Goal: Task Accomplishment & Management: Manage account settings

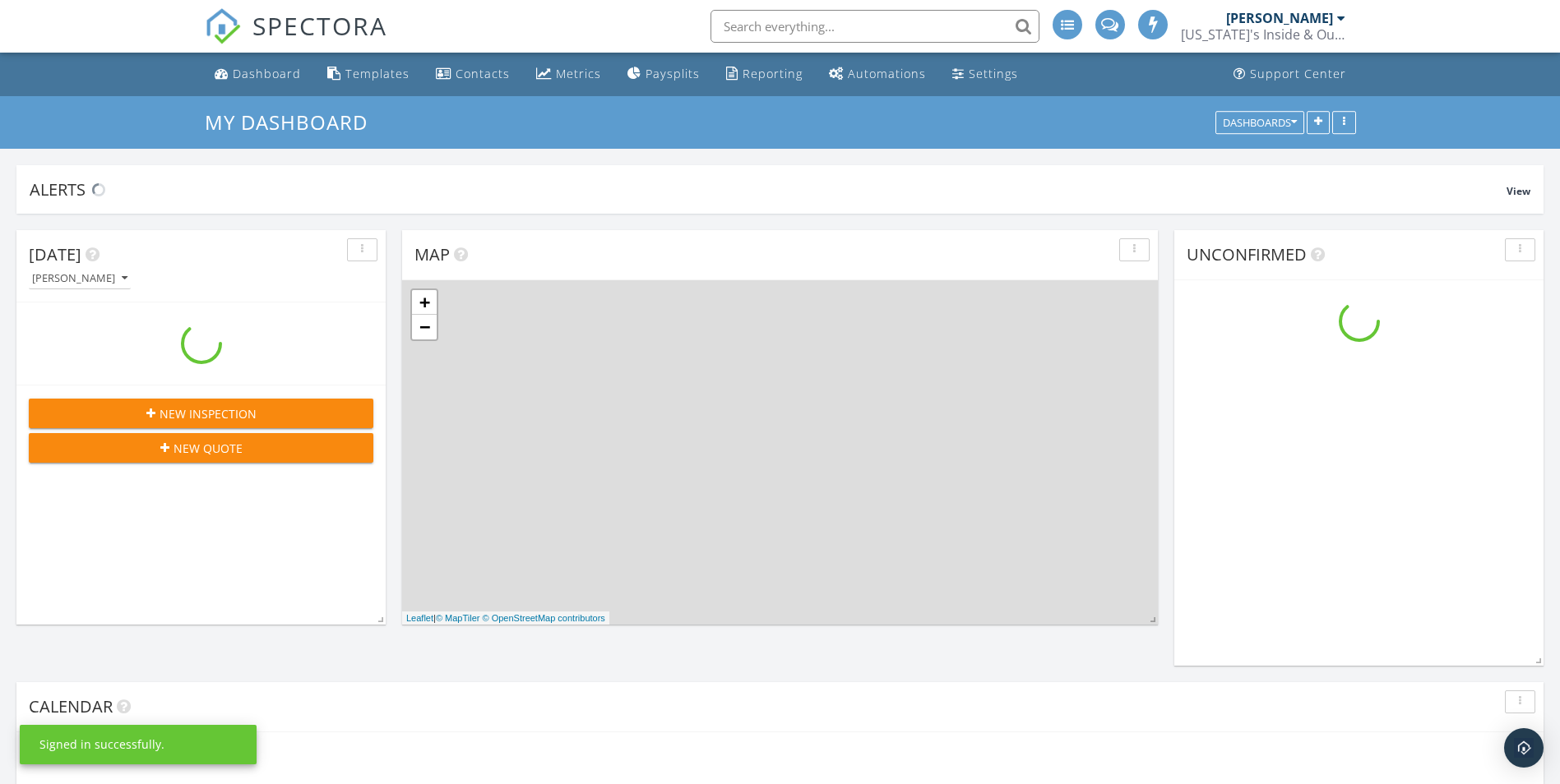
scroll to position [2466, 1585]
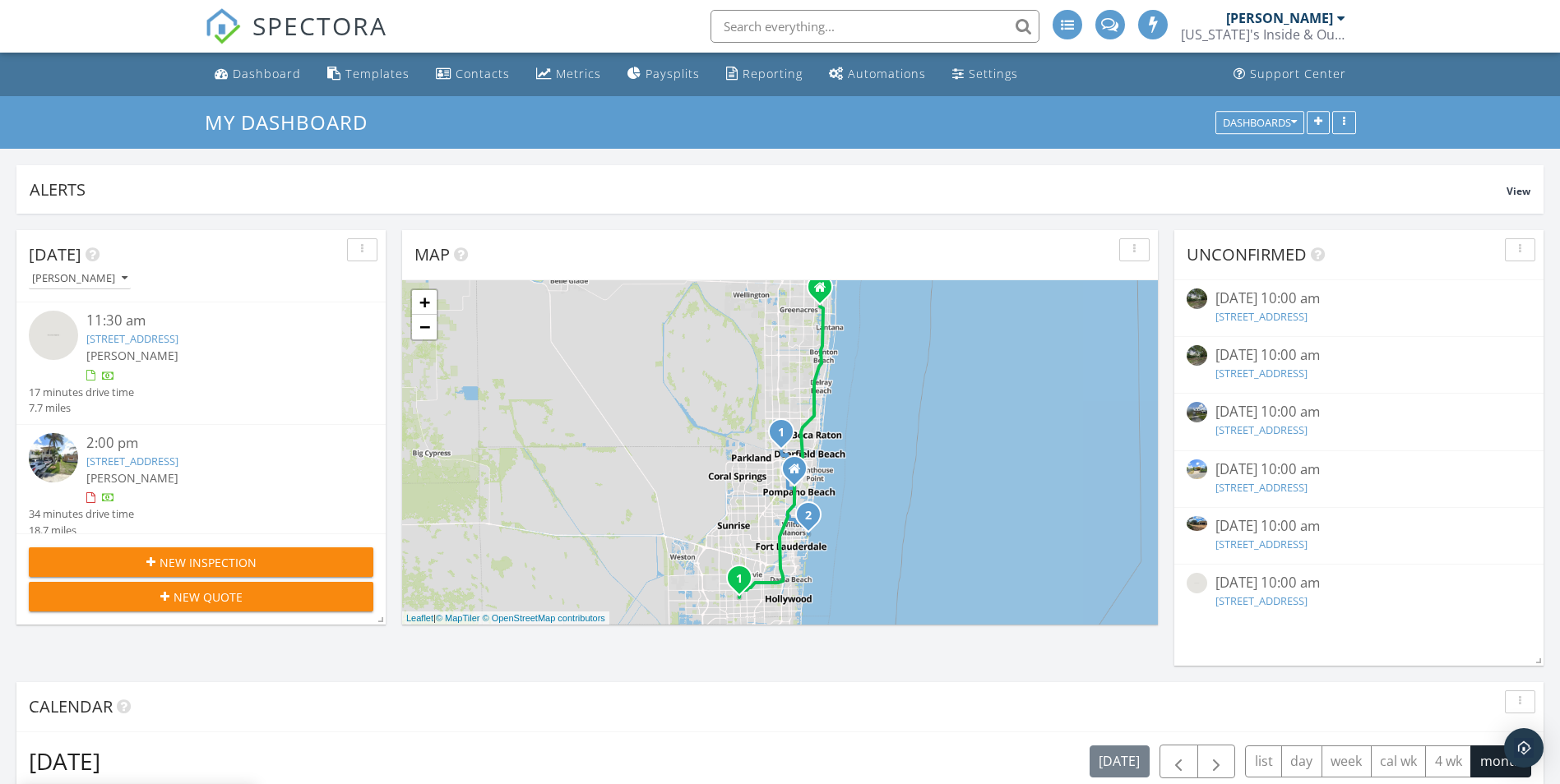
click at [112, 454] on link "[STREET_ADDRESS]" at bounding box center [132, 461] width 92 height 15
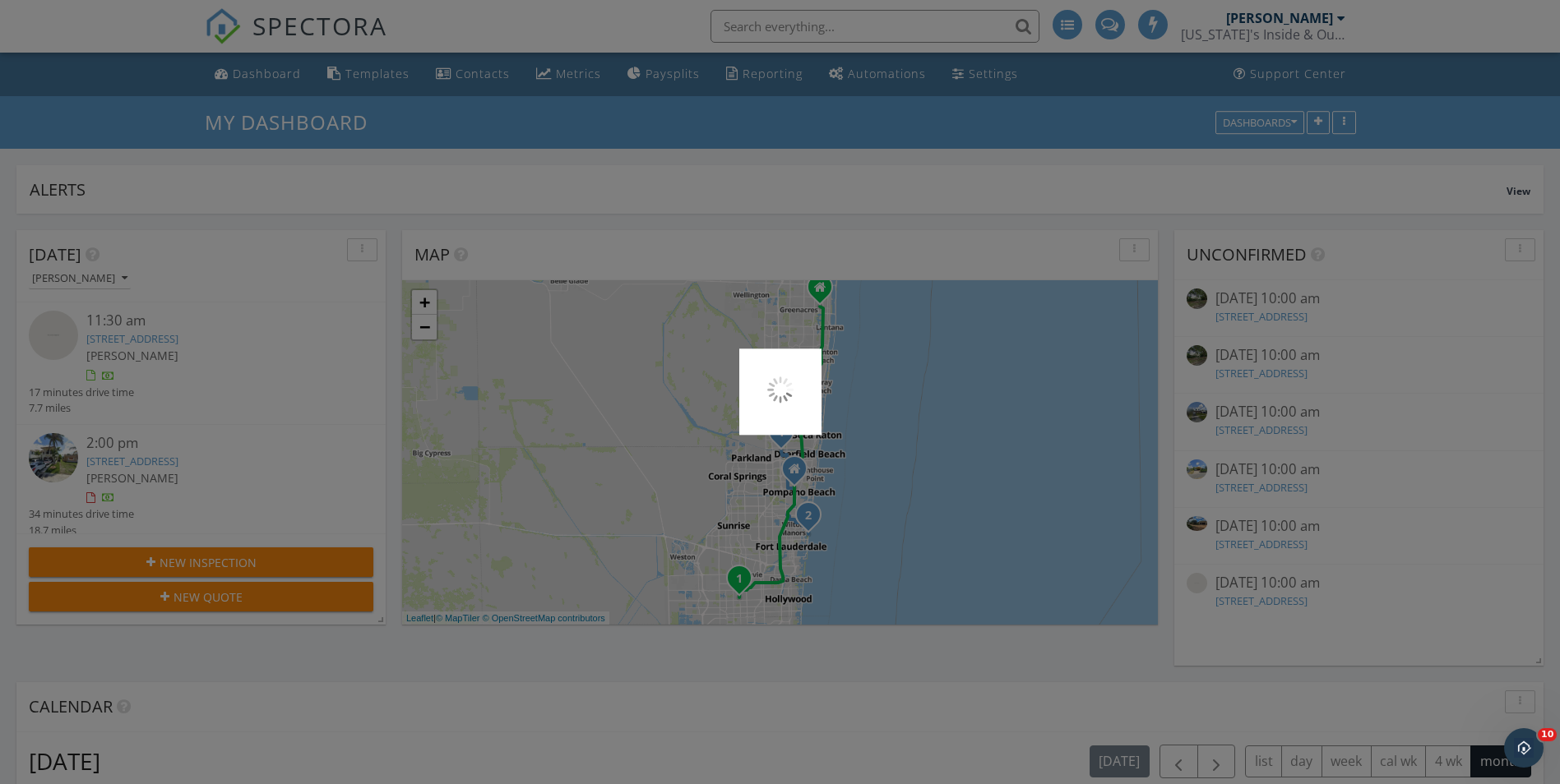
scroll to position [0, 0]
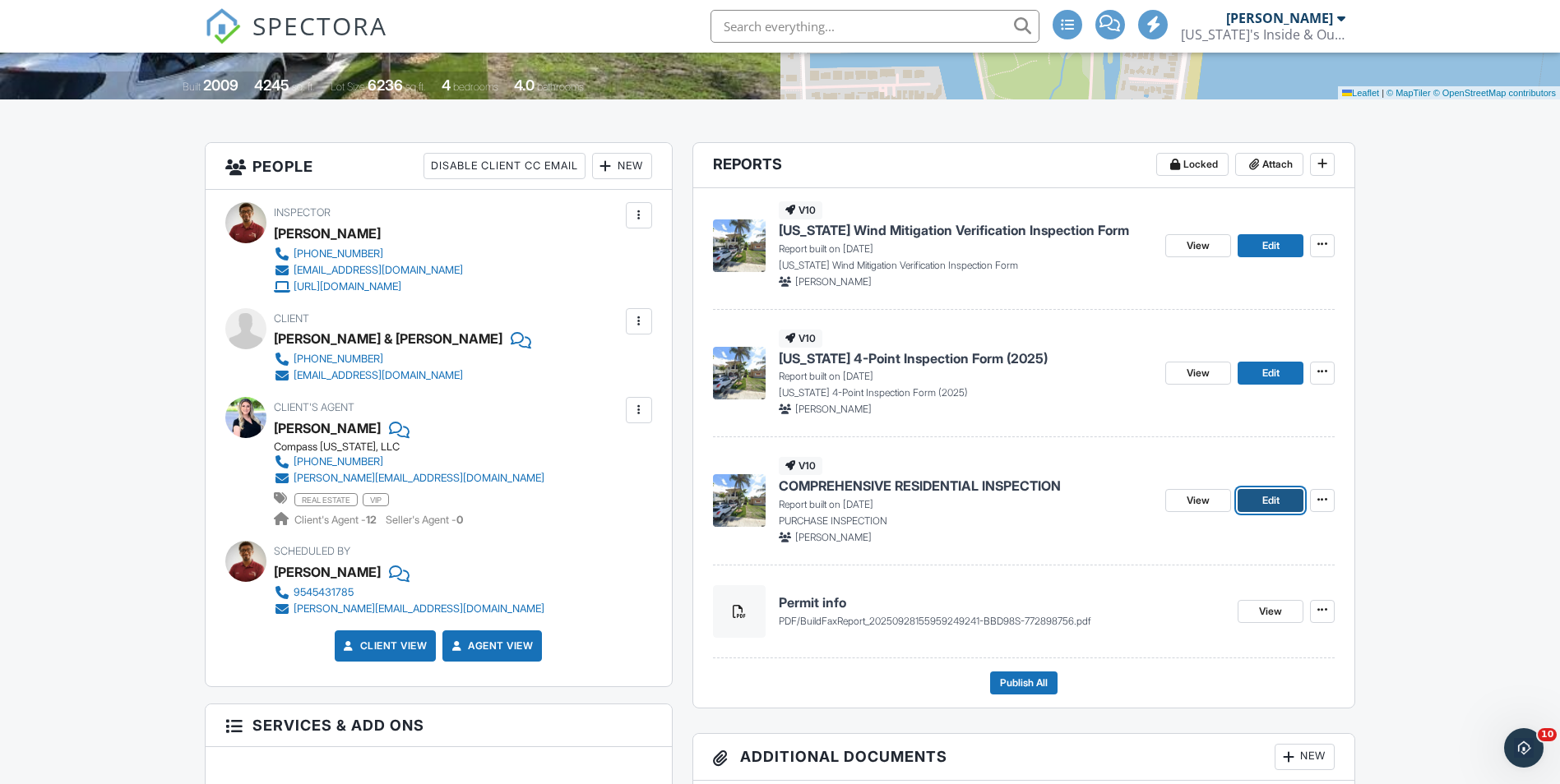
click at [1272, 498] on span "Edit" at bounding box center [1270, 500] width 17 height 17
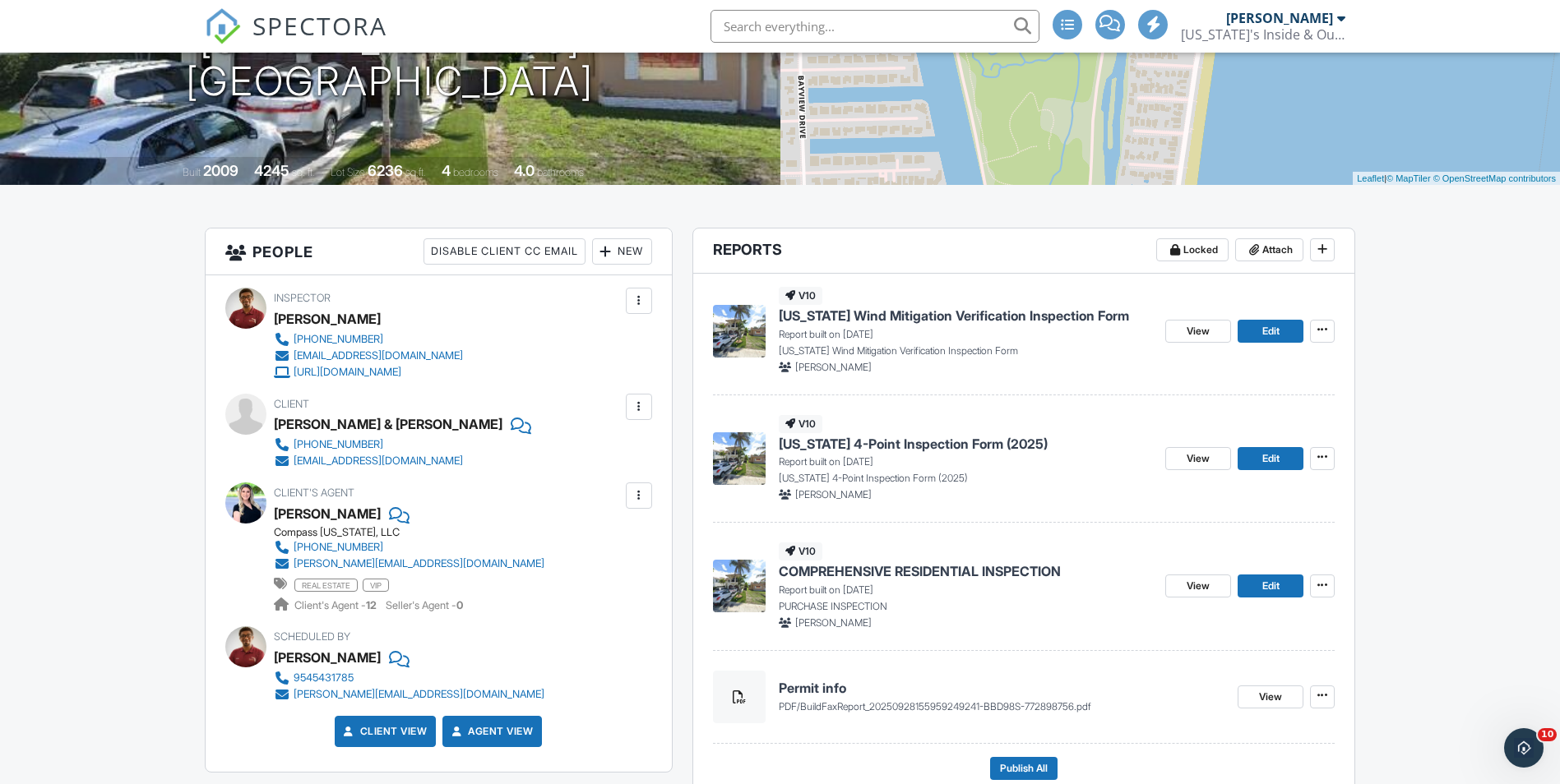
scroll to position [246, 0]
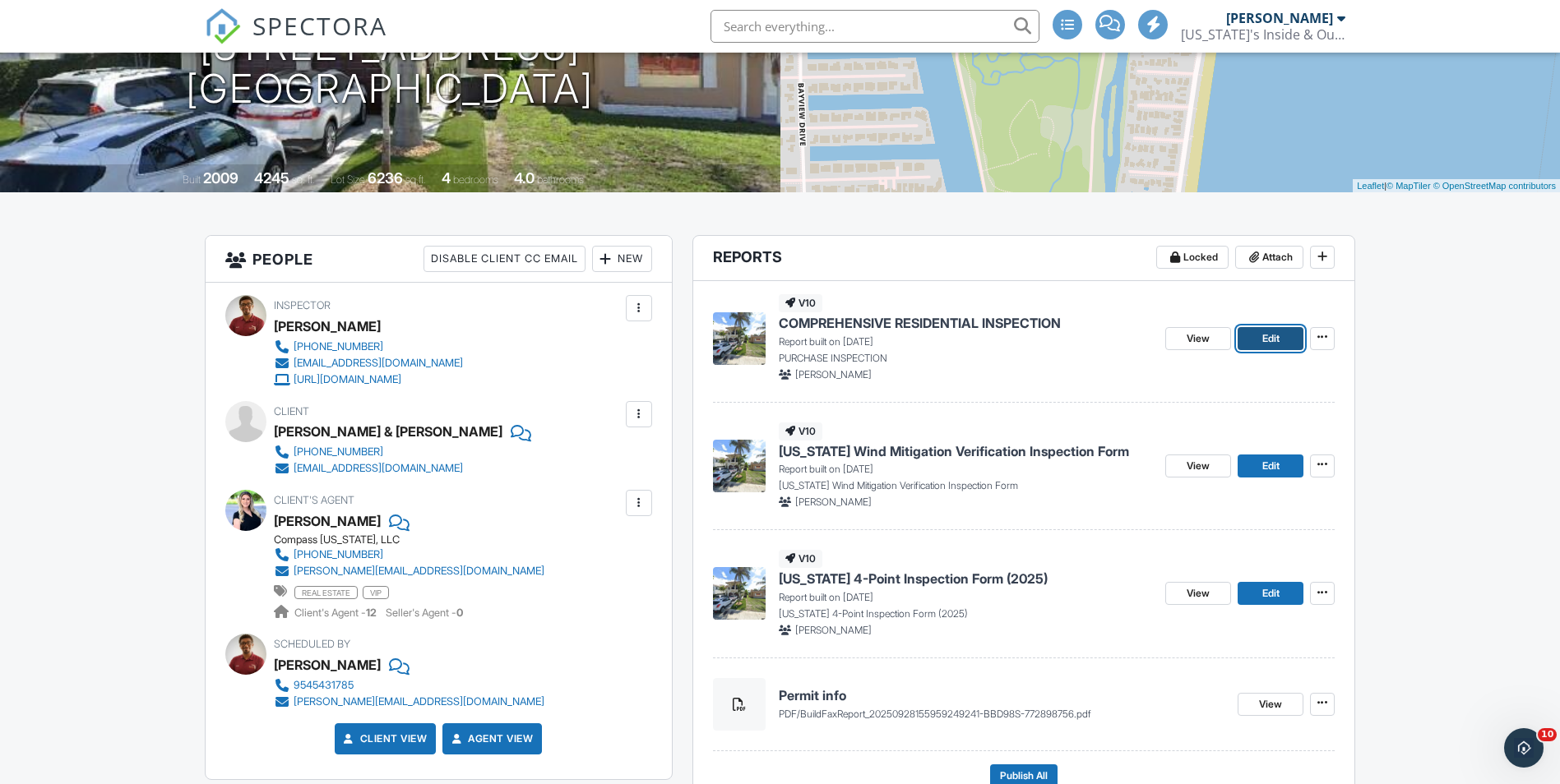
click at [1269, 343] on span "Edit" at bounding box center [1270, 338] width 17 height 17
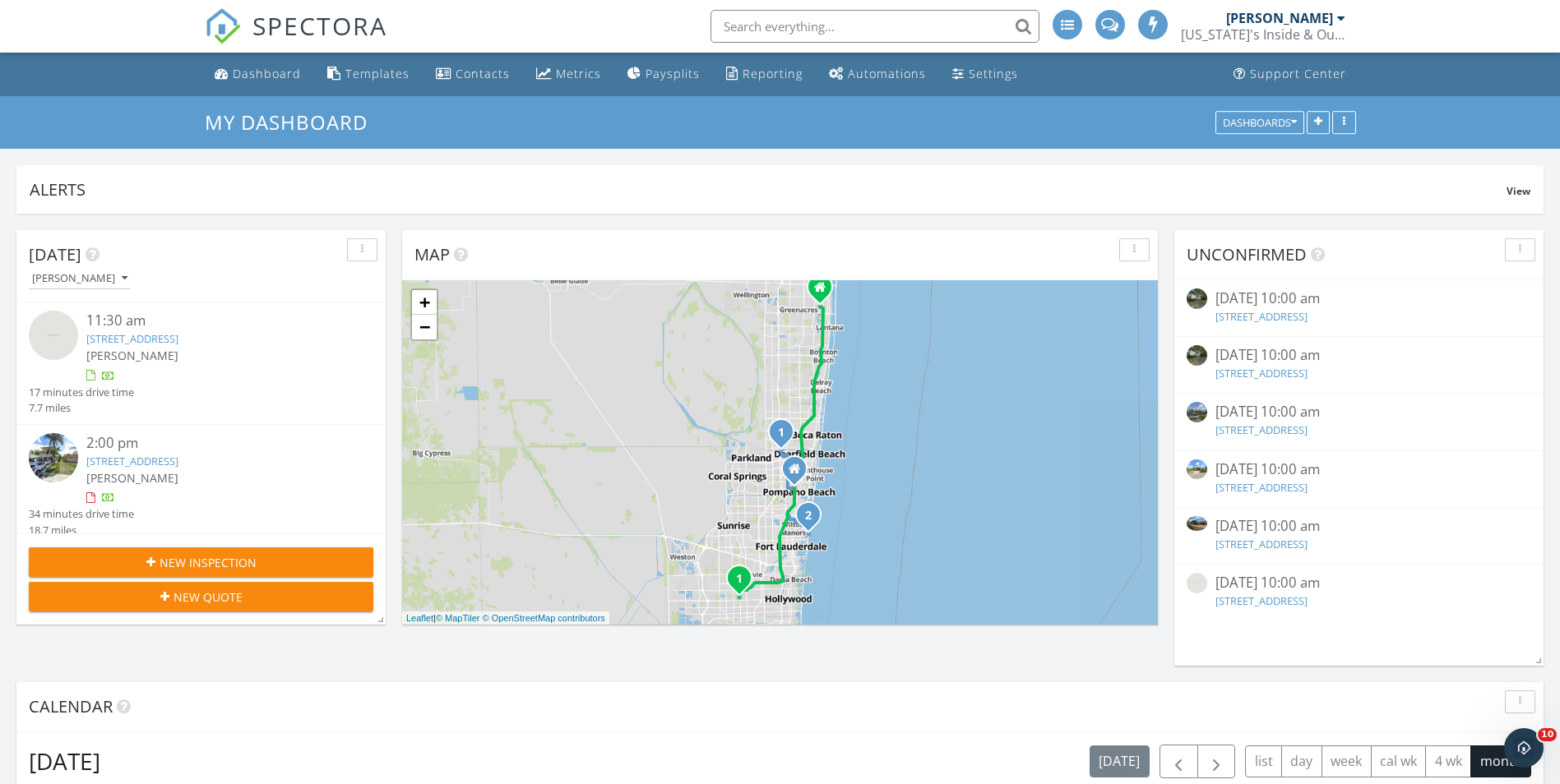
click at [783, 6] on li at bounding box center [870, 26] width 352 height 52
click at [781, 20] on input "text" at bounding box center [875, 27] width 329 height 33
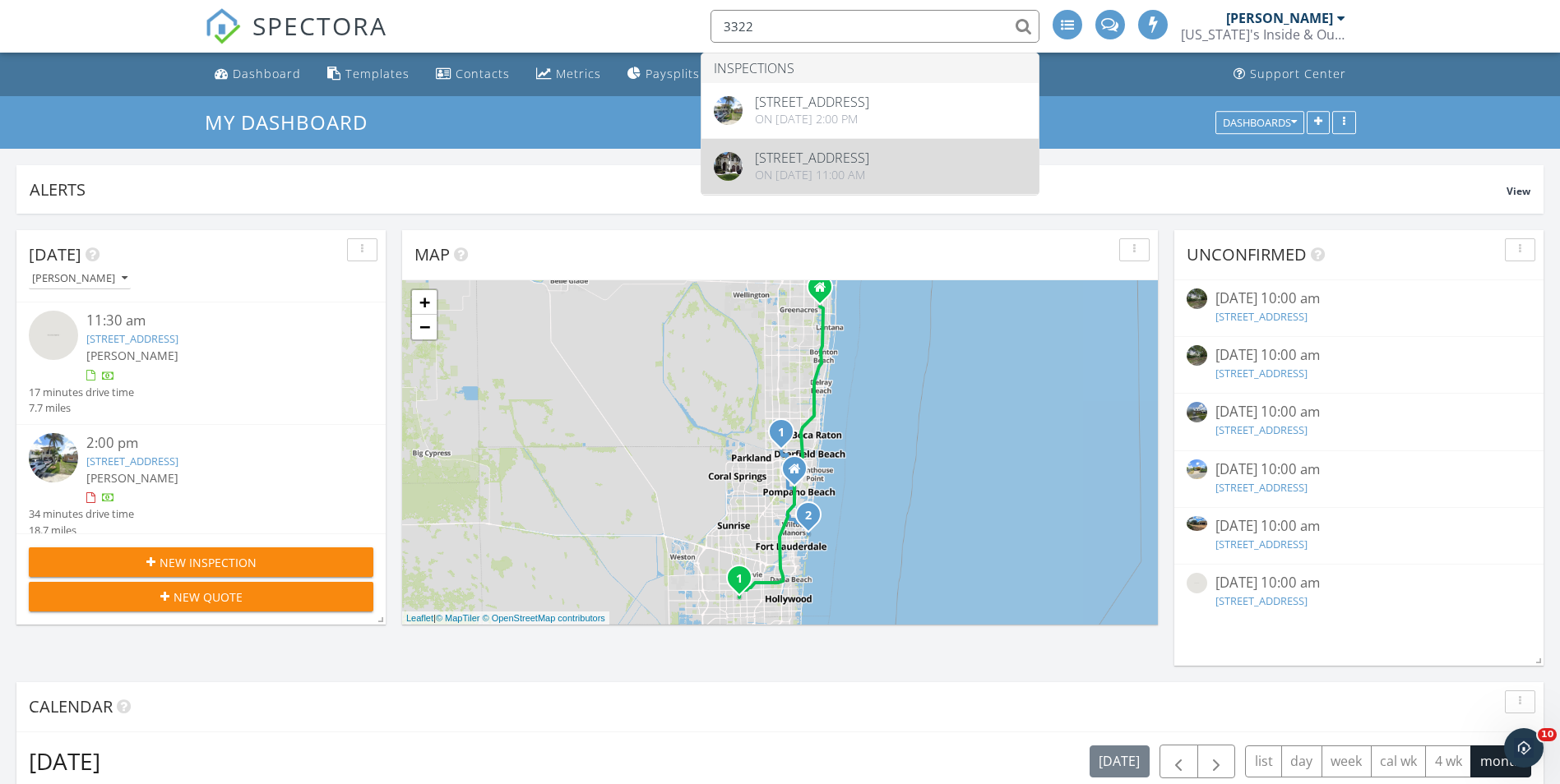
type input "3322"
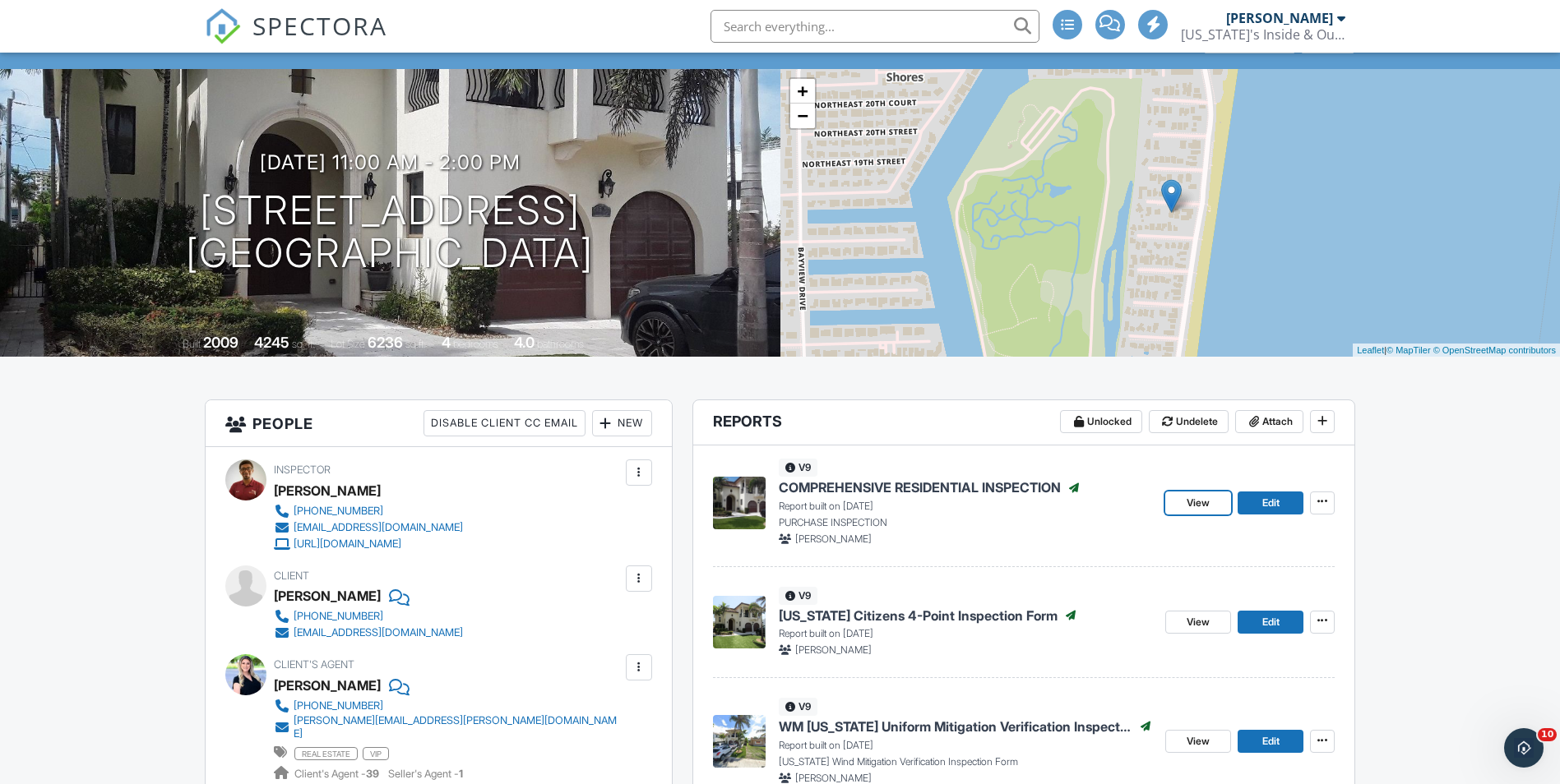
click at [1202, 509] on span "View" at bounding box center [1198, 503] width 23 height 17
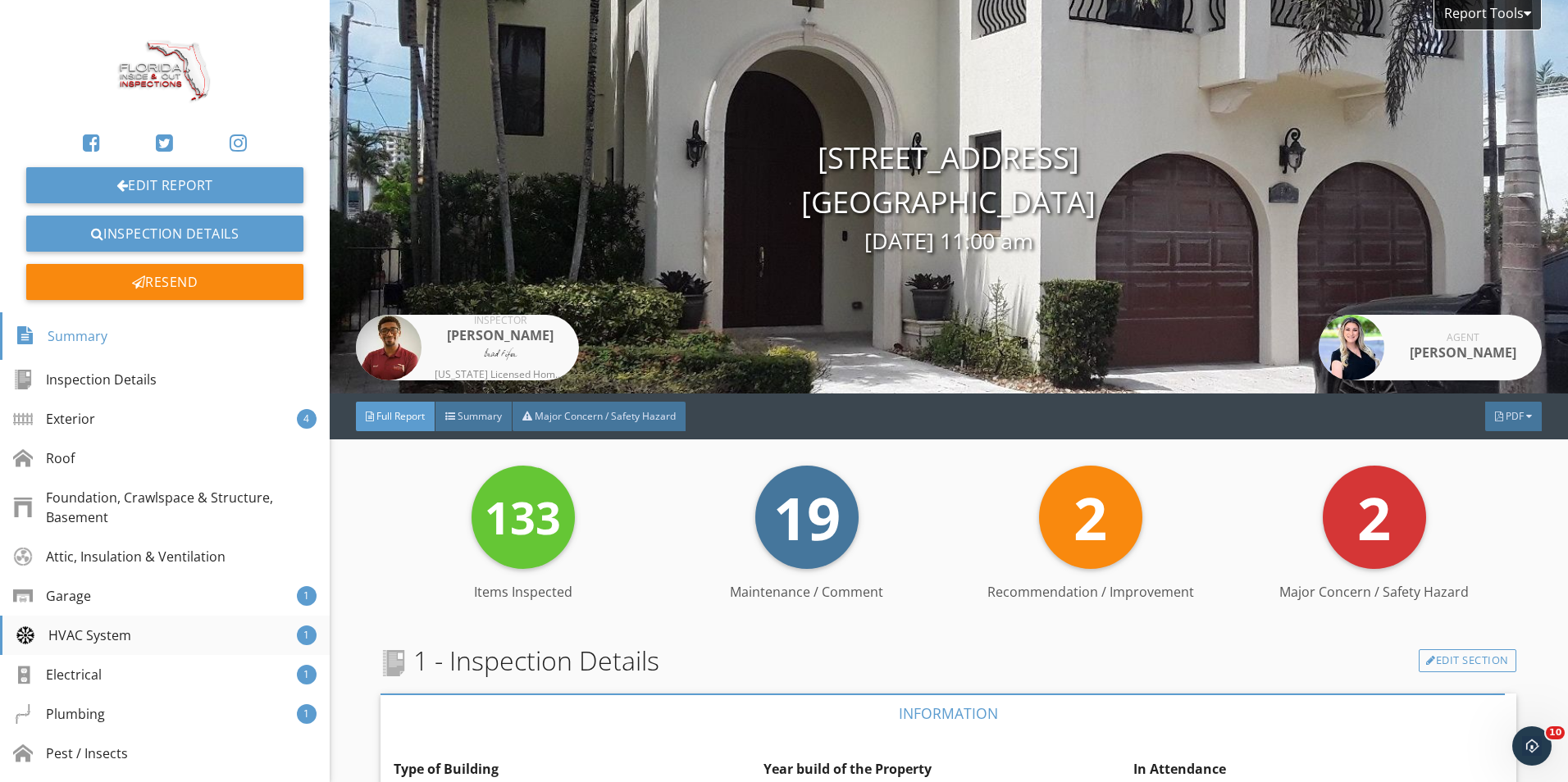
click at [91, 635] on div "HVAC System" at bounding box center [74, 636] width 116 height 20
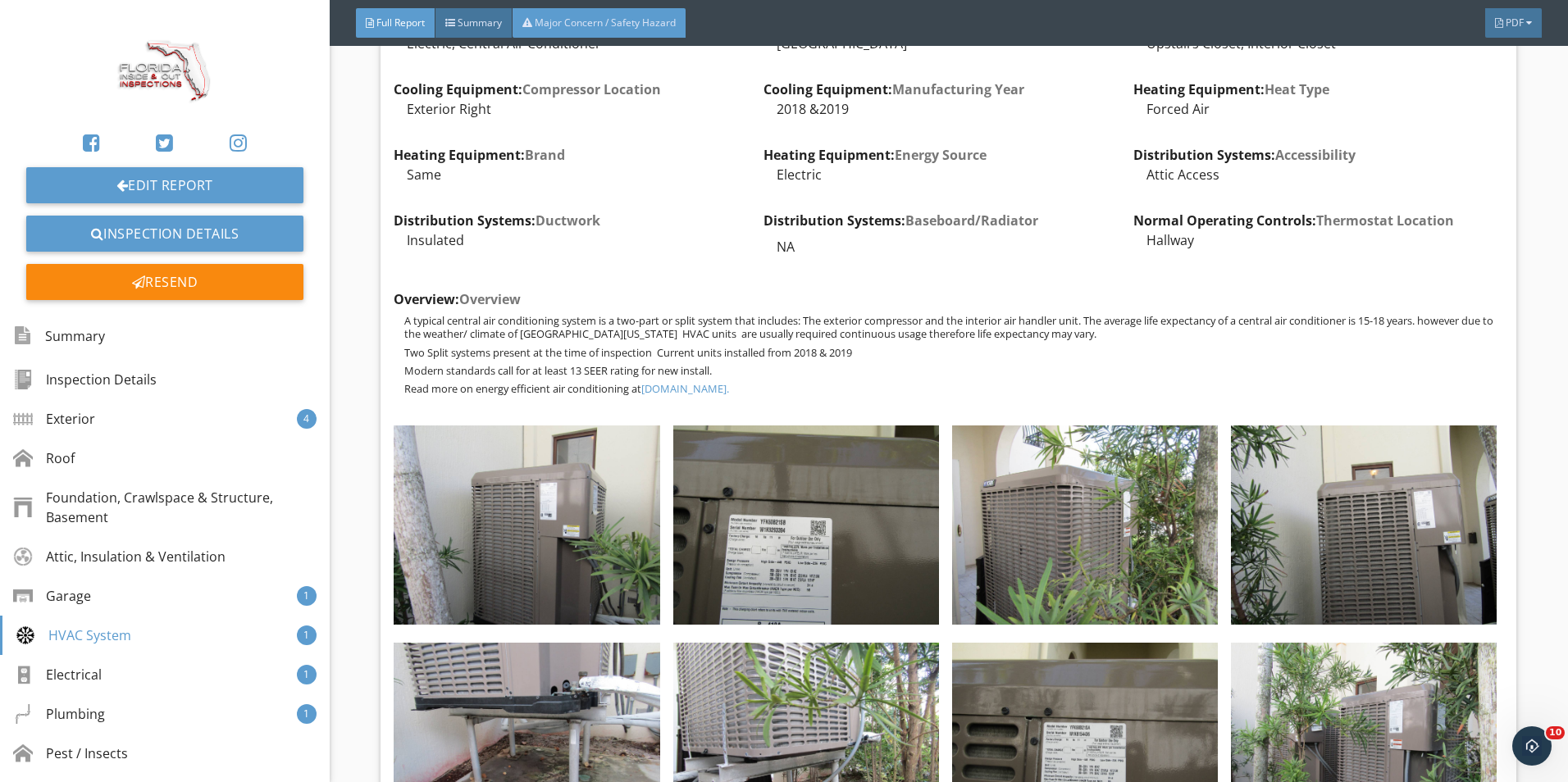
scroll to position [14310, 0]
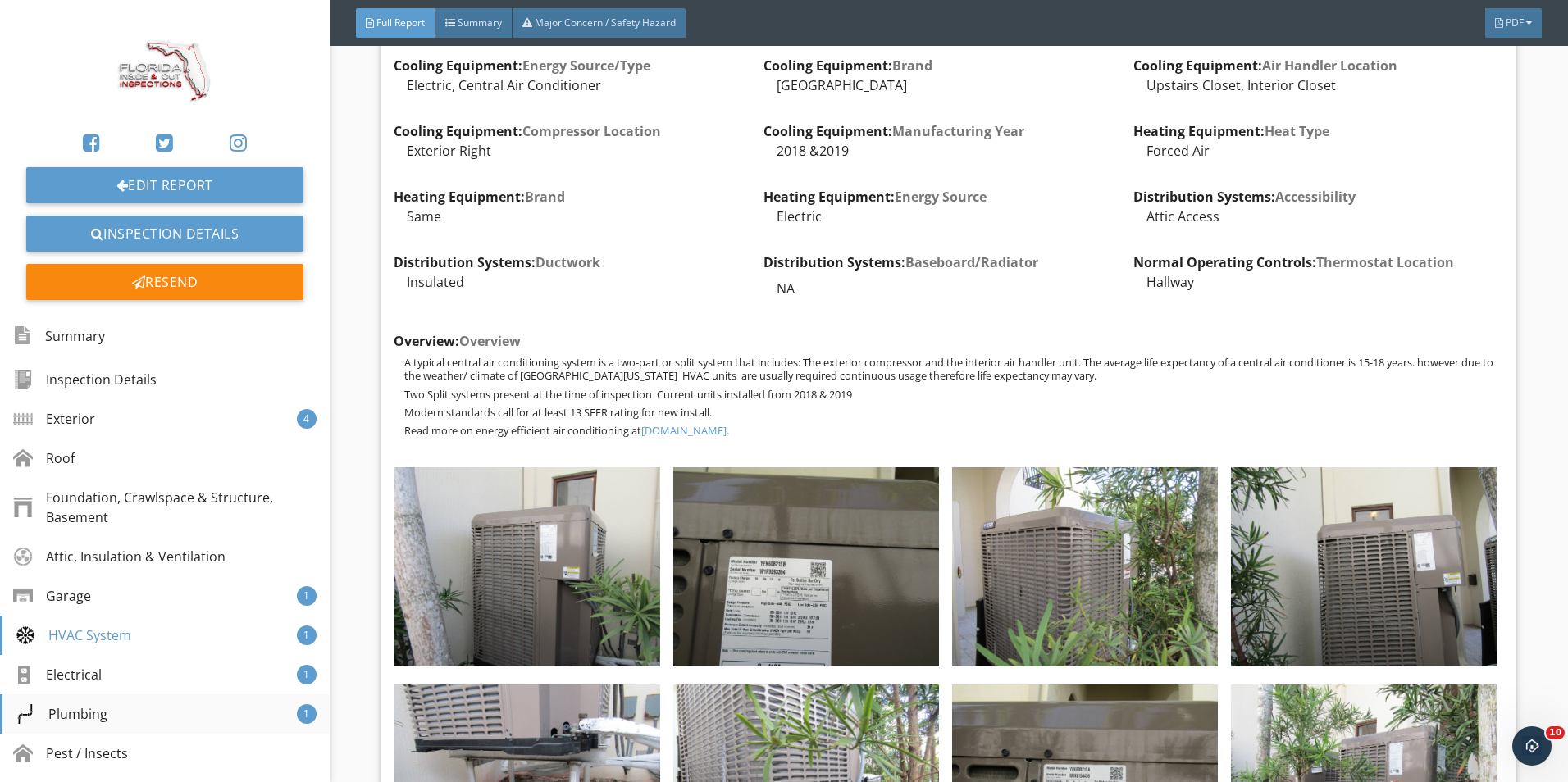
click at [136, 717] on div "Plumbing 1" at bounding box center [165, 714] width 329 height 40
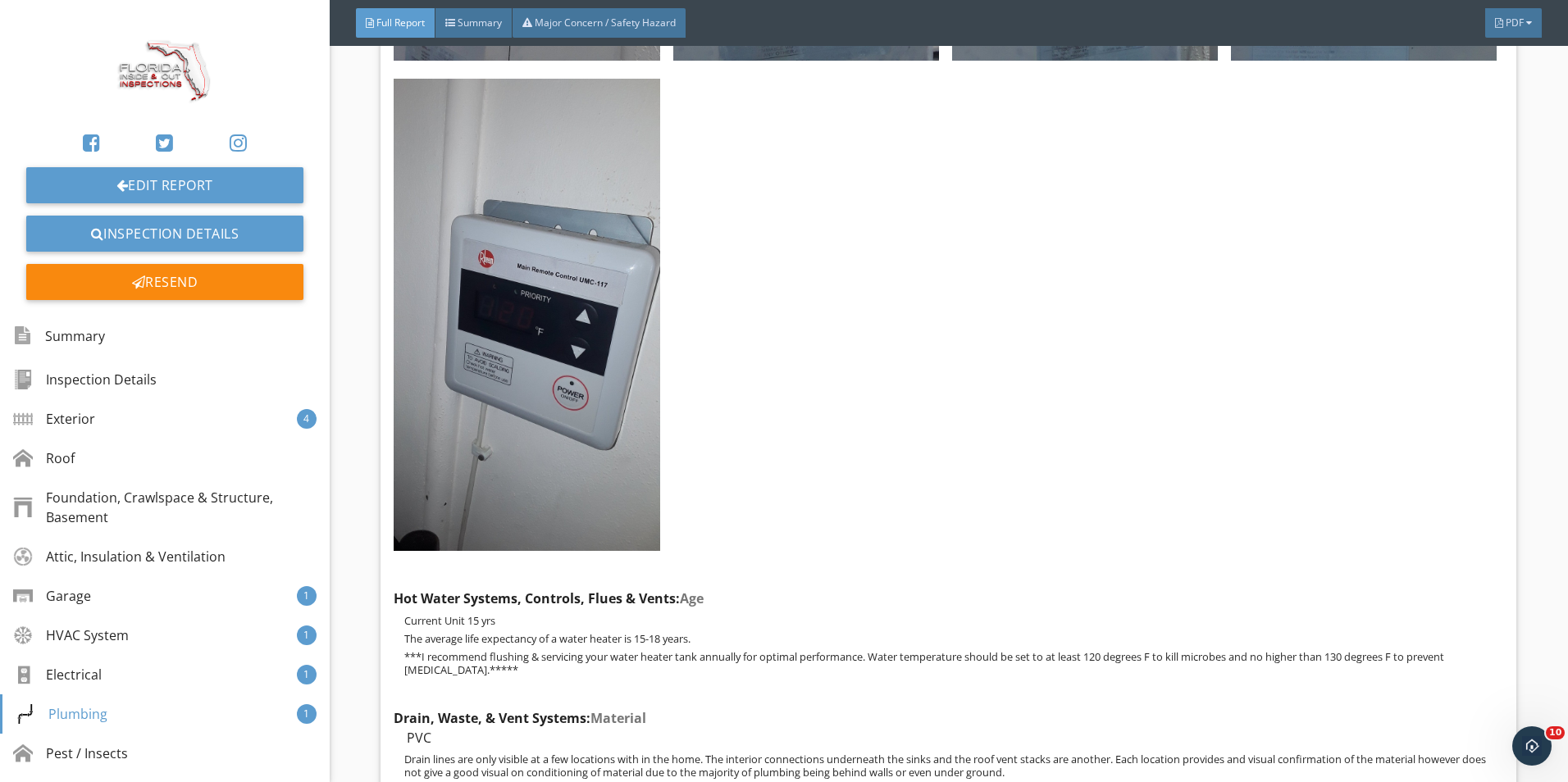
scroll to position [20418, 0]
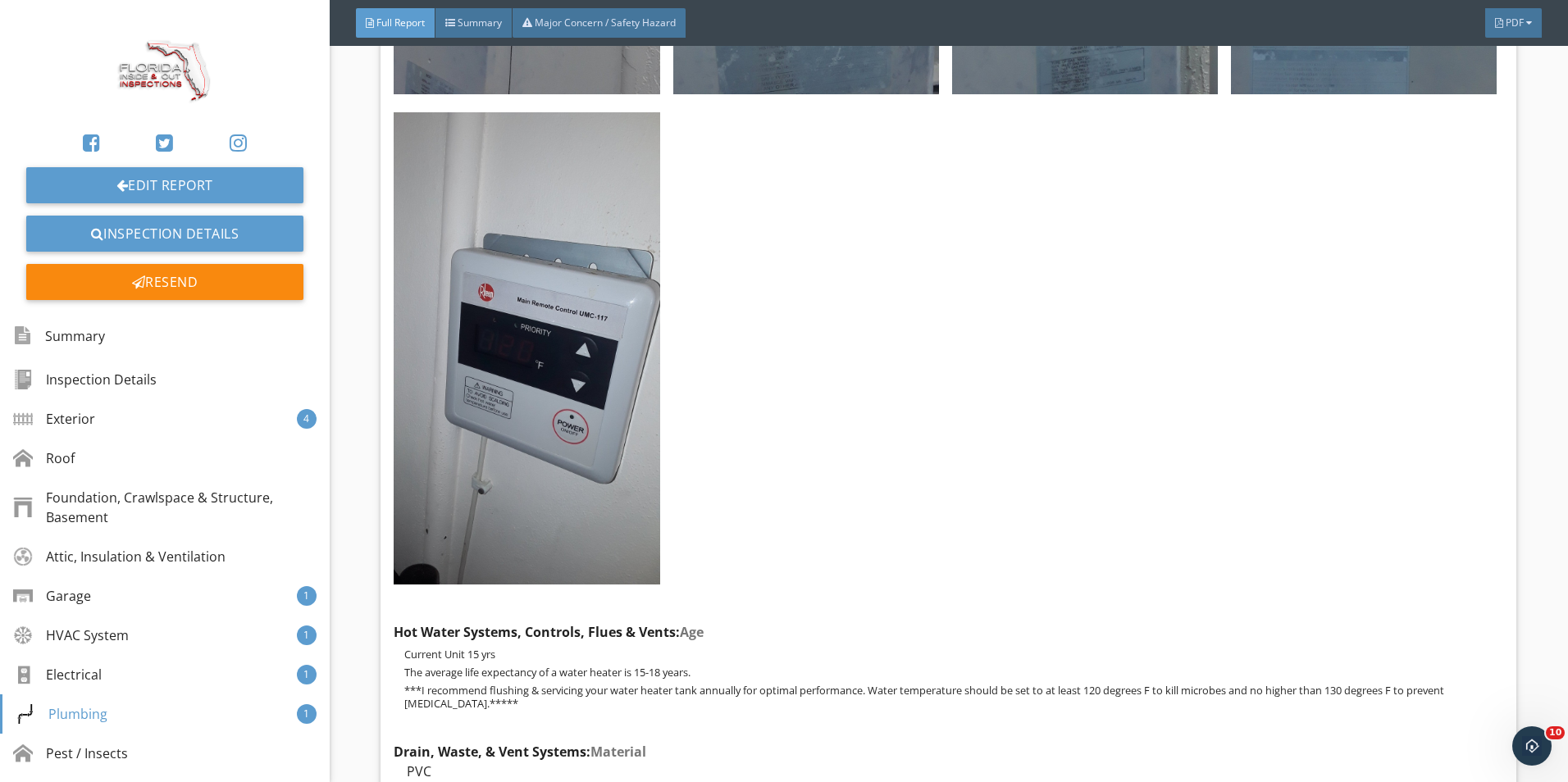
drag, startPoint x: 696, startPoint y: 294, endPoint x: 921, endPoint y: 223, distance: 235.9
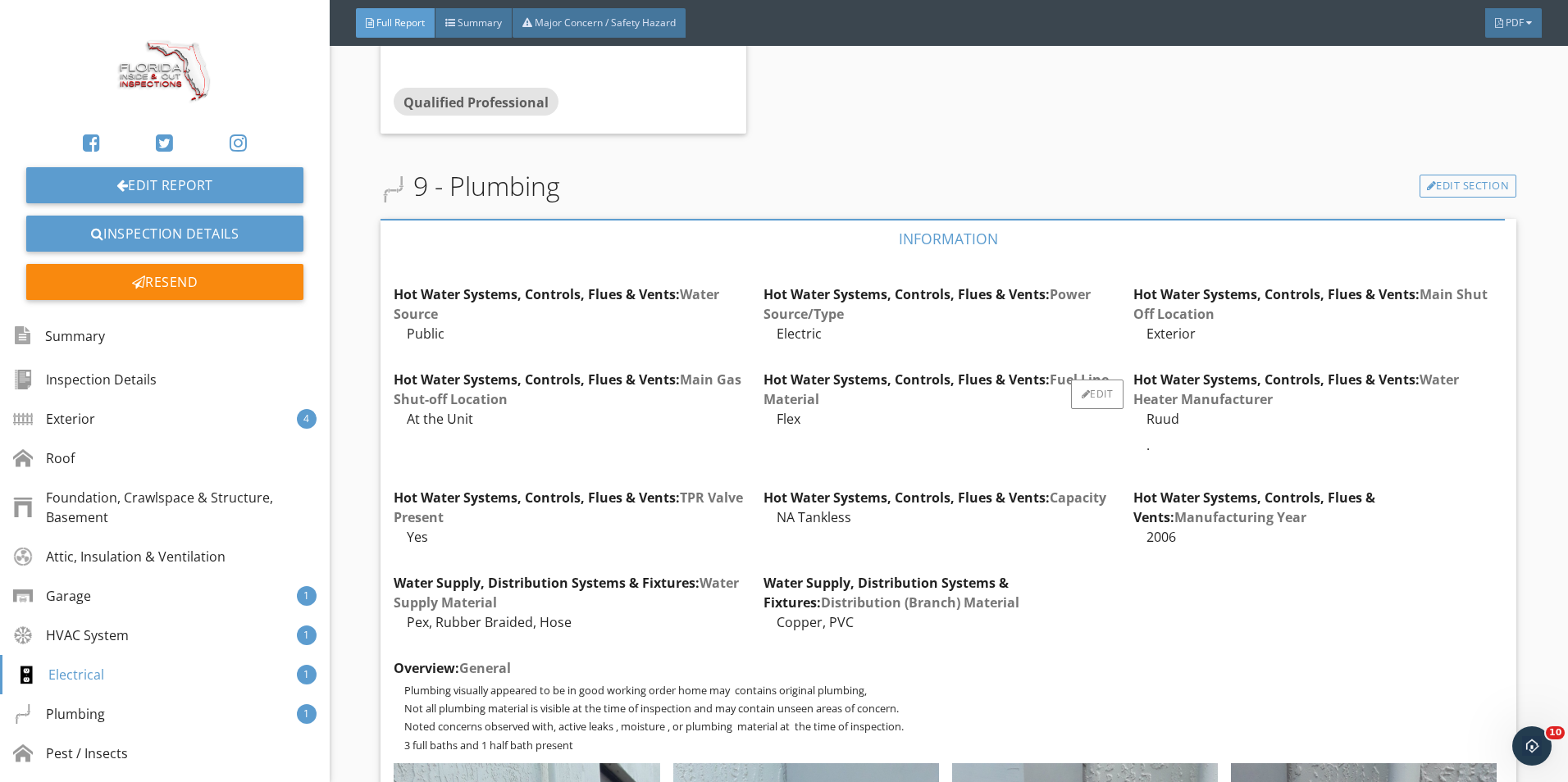
scroll to position [18778, 0]
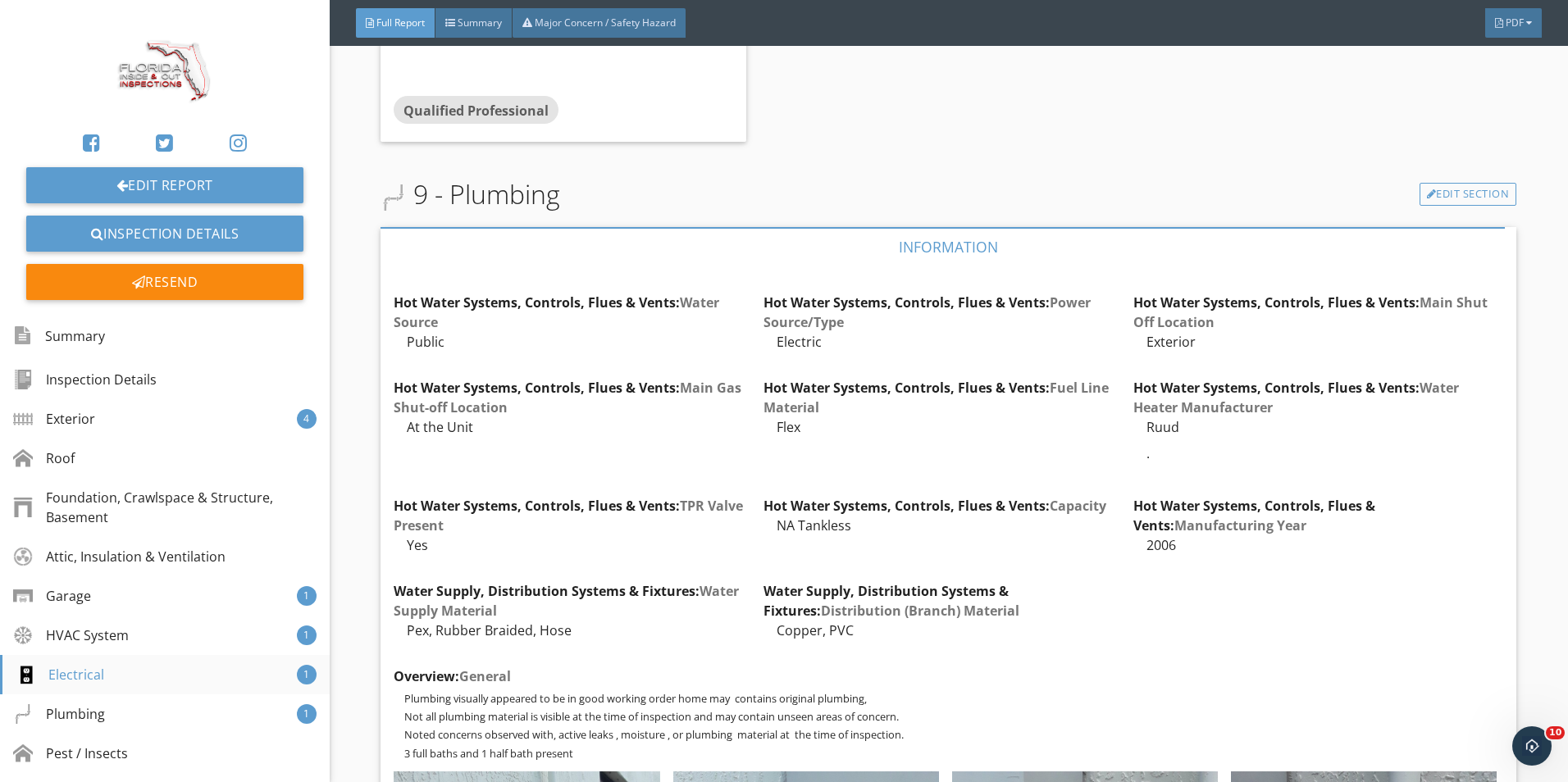
click at [127, 675] on div "Electrical 1" at bounding box center [165, 675] width 329 height 40
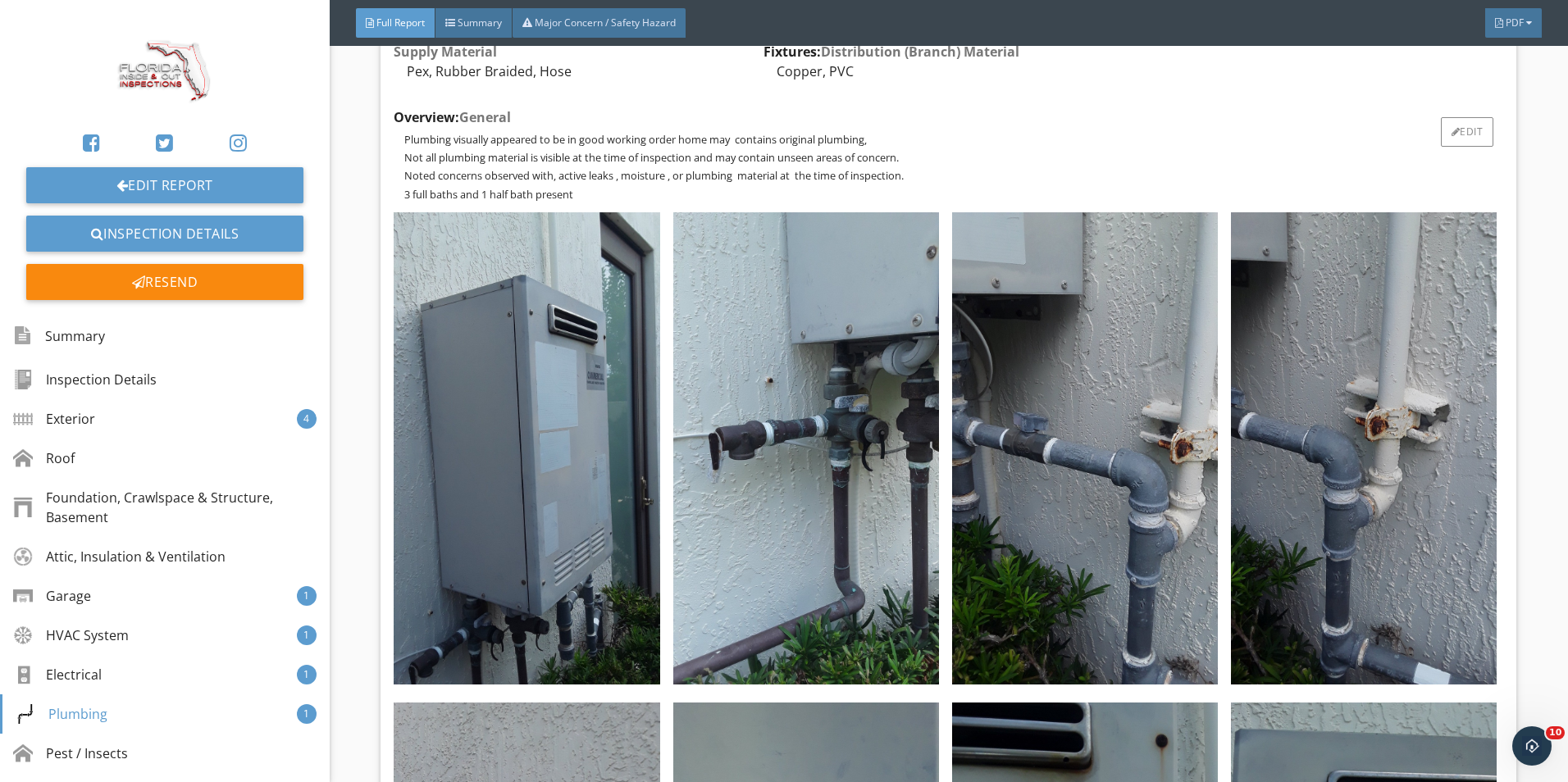
scroll to position [19351, 0]
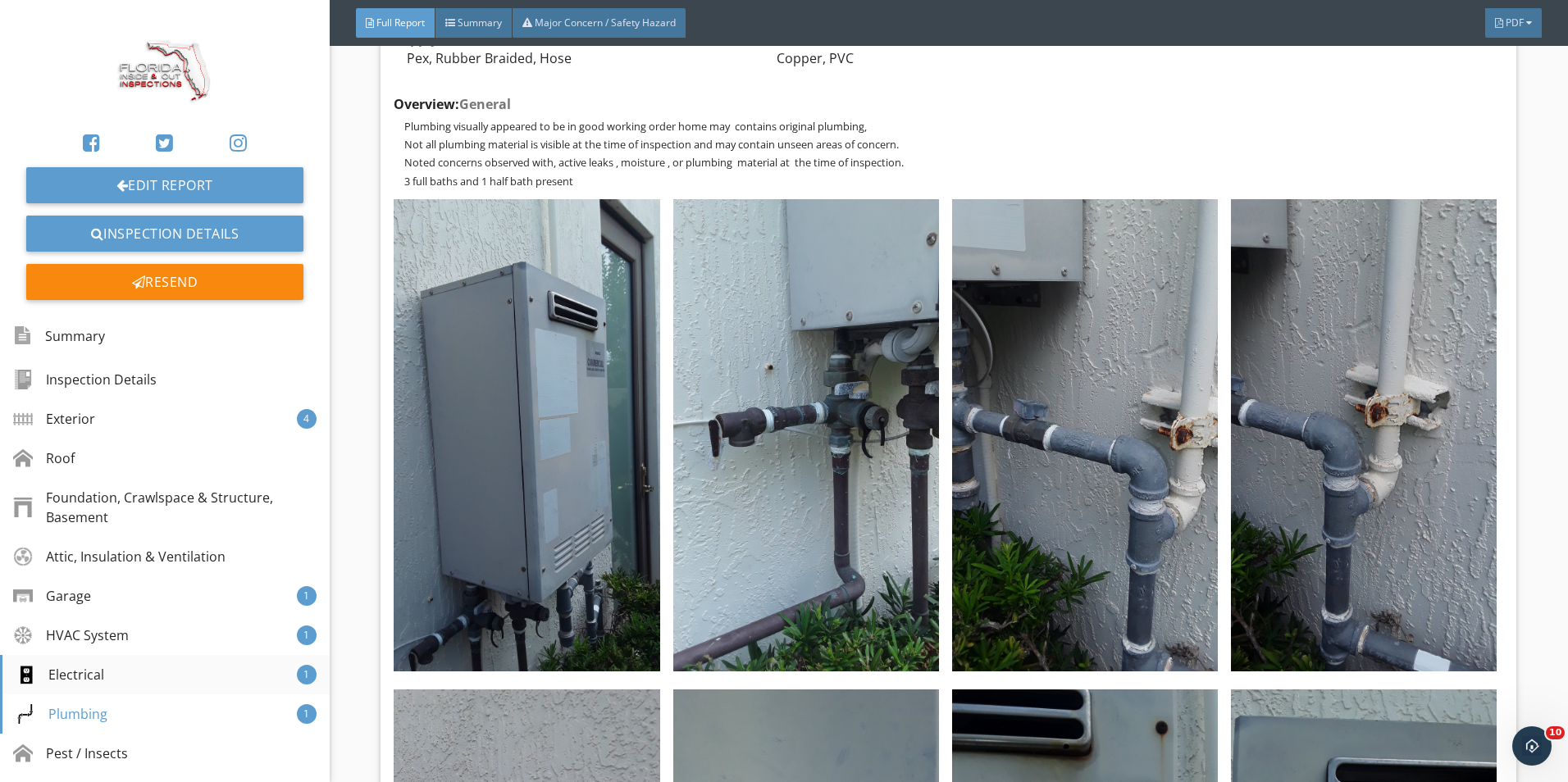
click at [119, 674] on div "Electrical 1" at bounding box center [165, 675] width 329 height 40
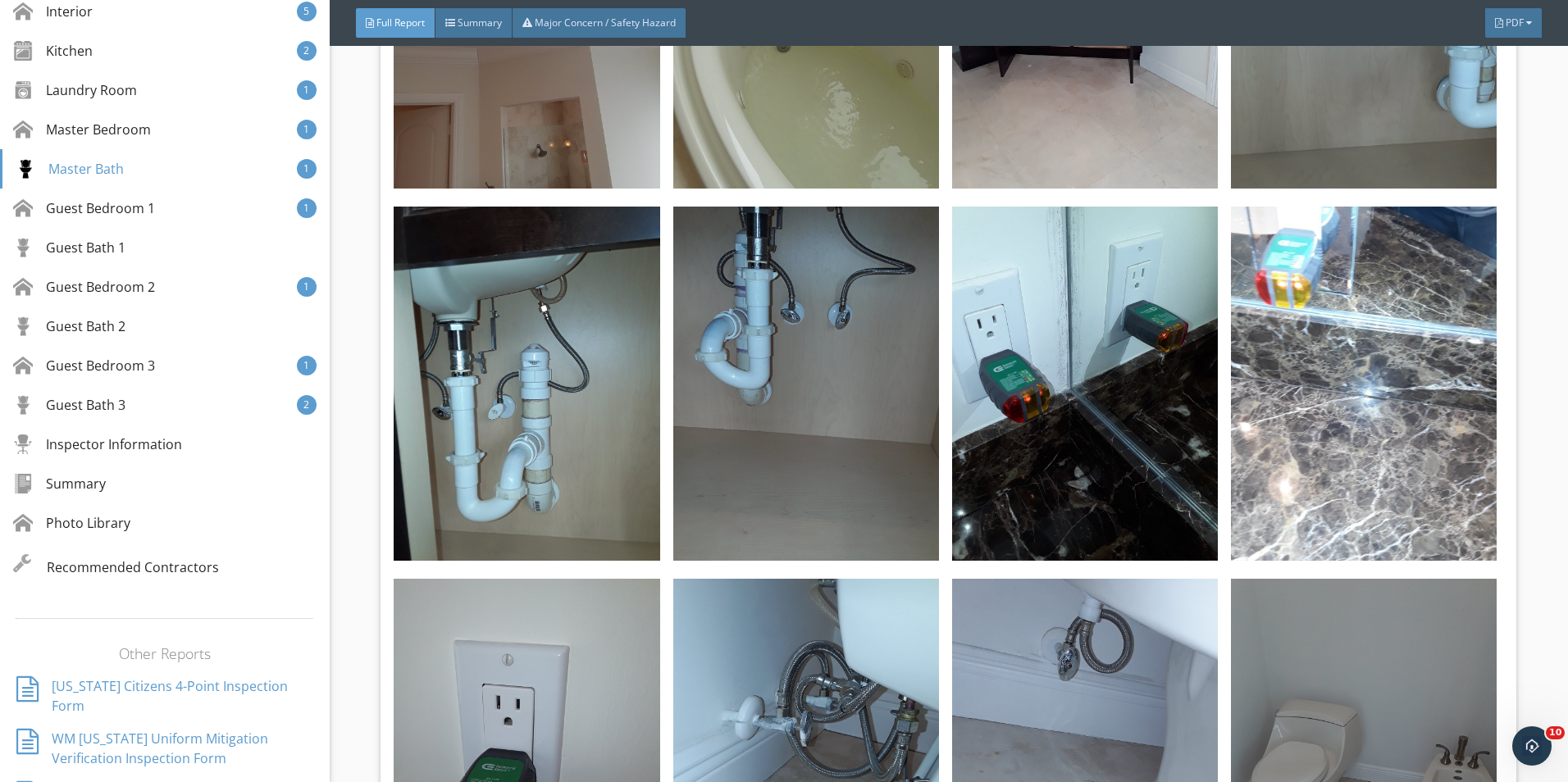
scroll to position [732, 0]
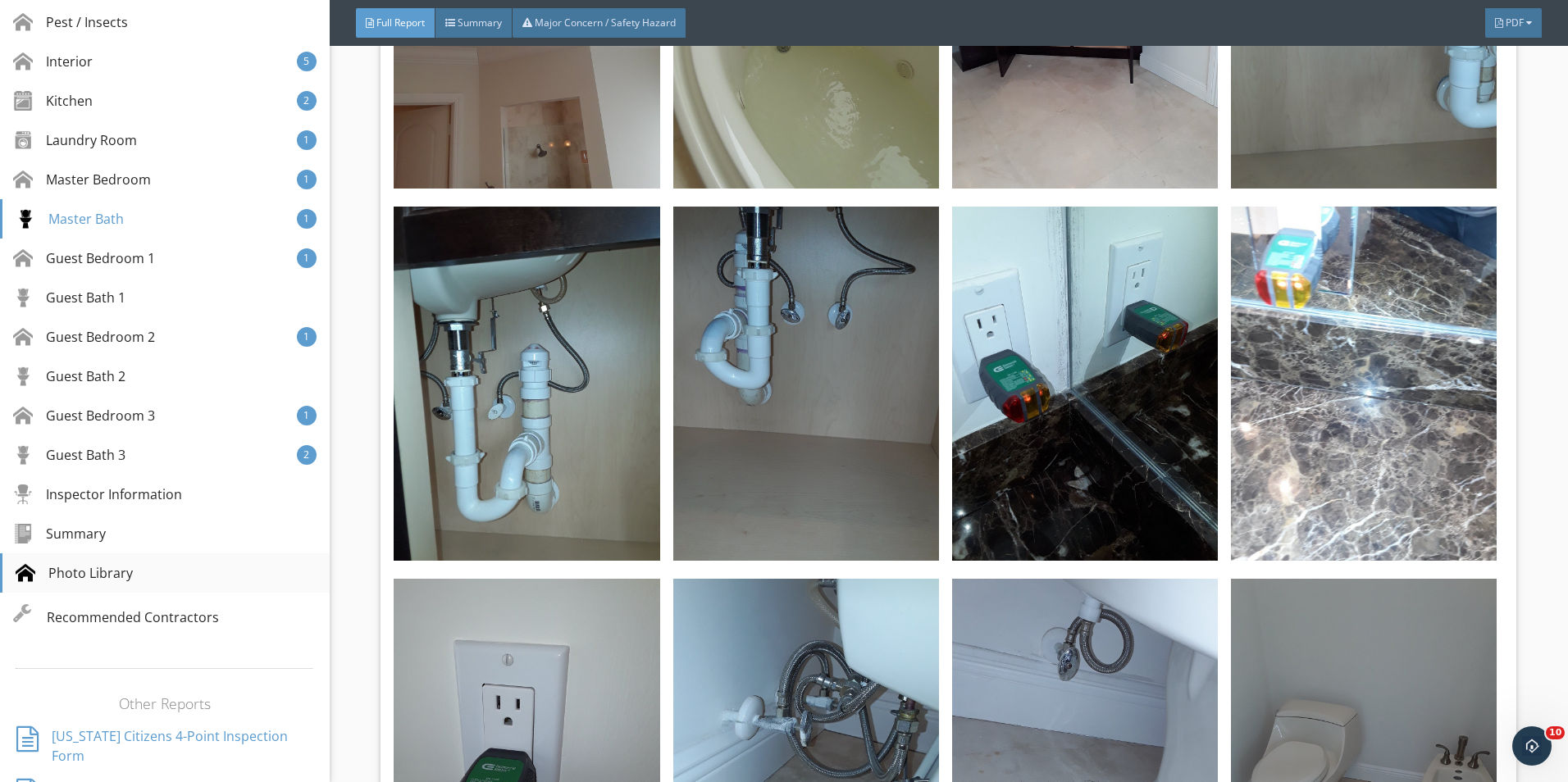
click at [134, 573] on div "Photo Library" at bounding box center [165, 573] width 329 height 40
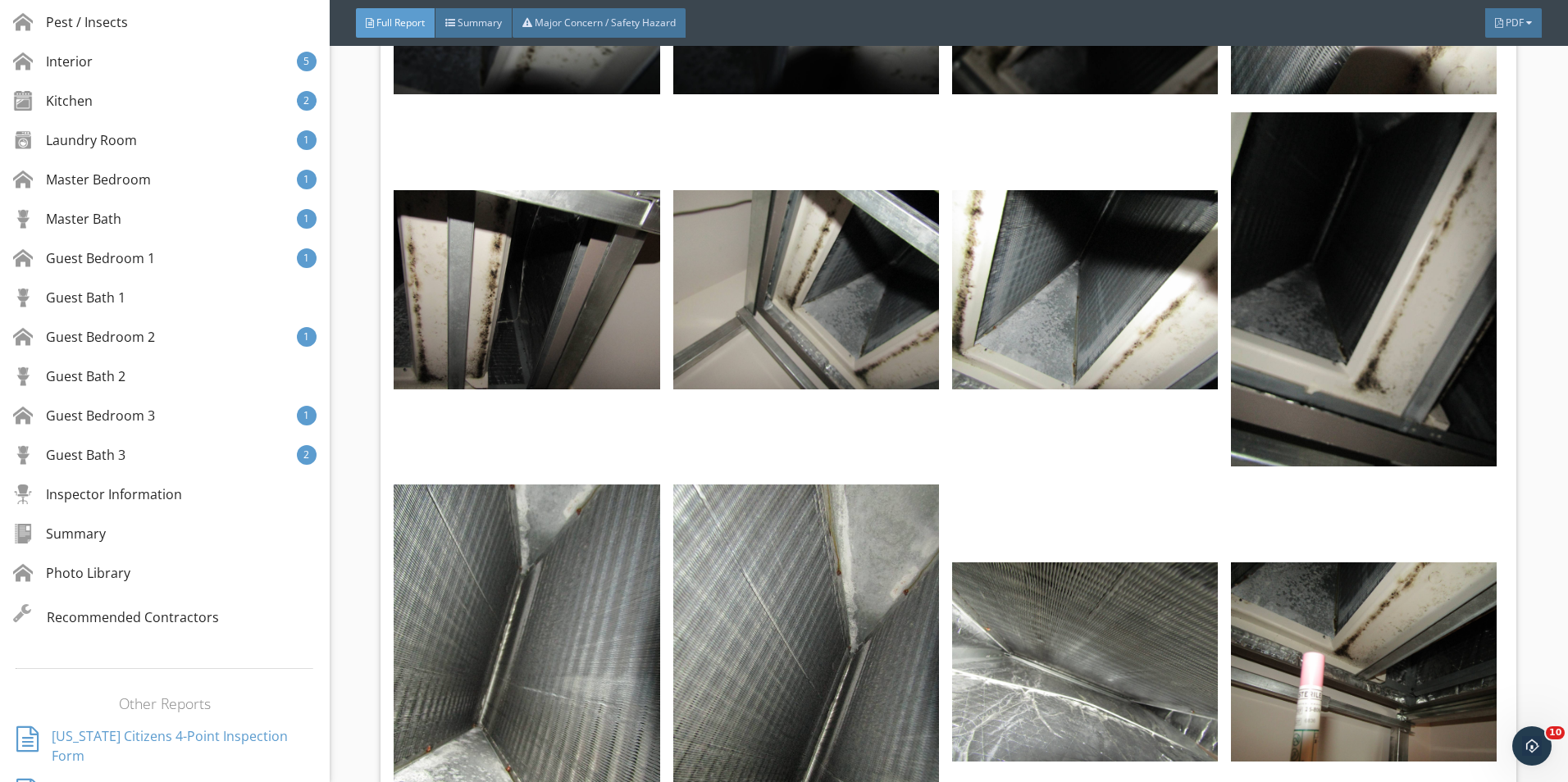
scroll to position [92084, 0]
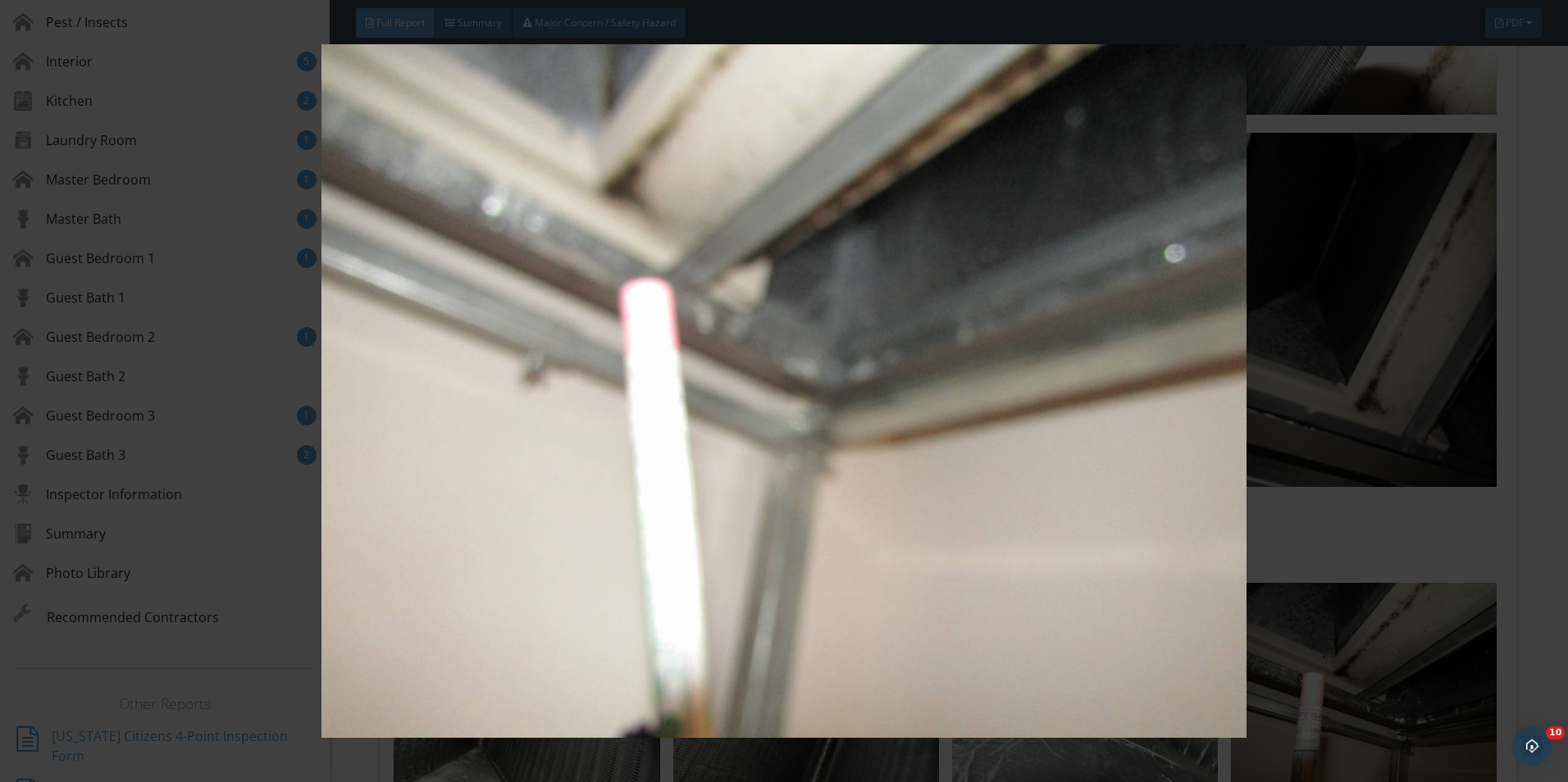
click at [1323, 138] on img at bounding box center [784, 391] width 1441 height 693
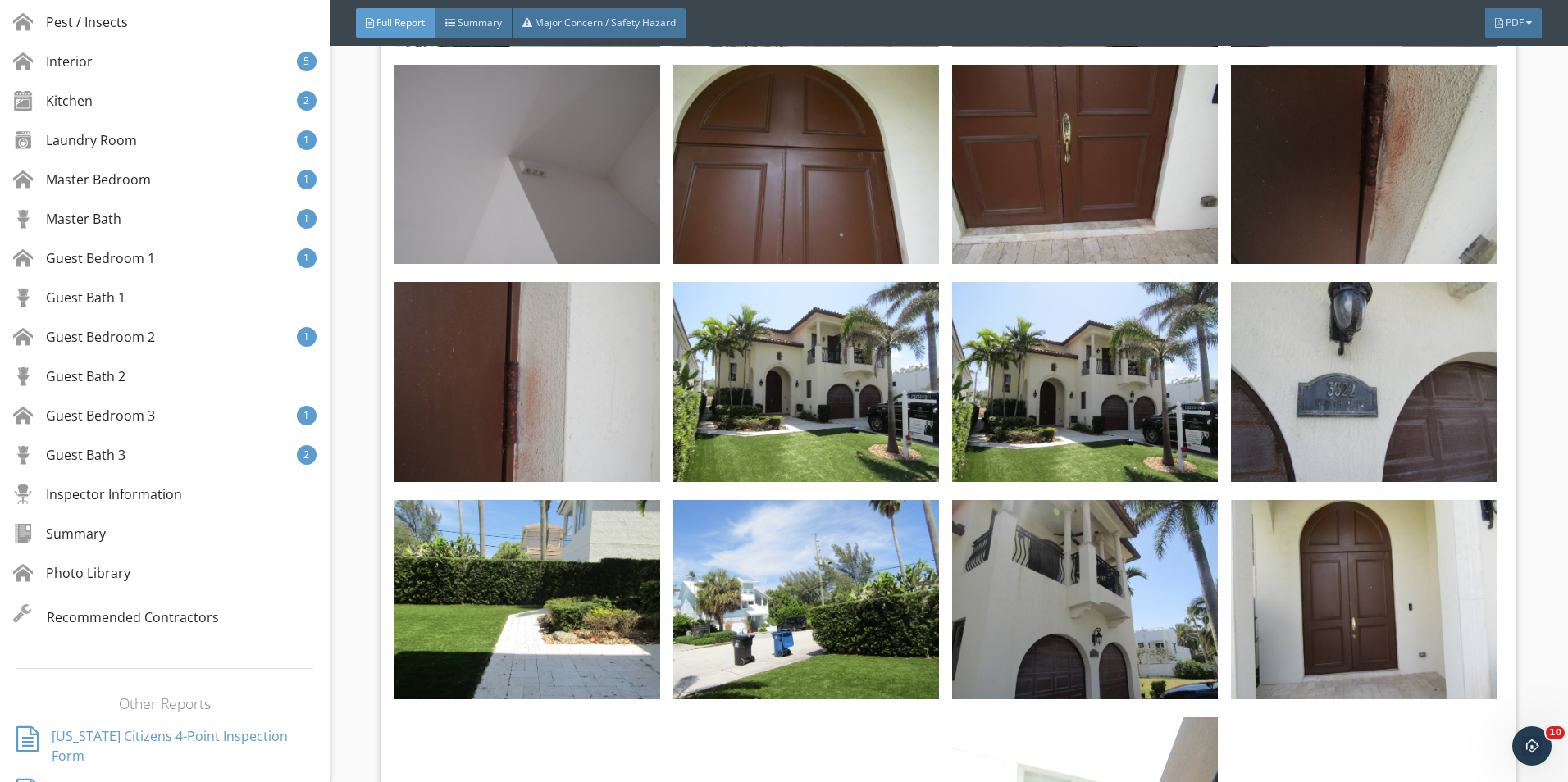
scroll to position [99628, 0]
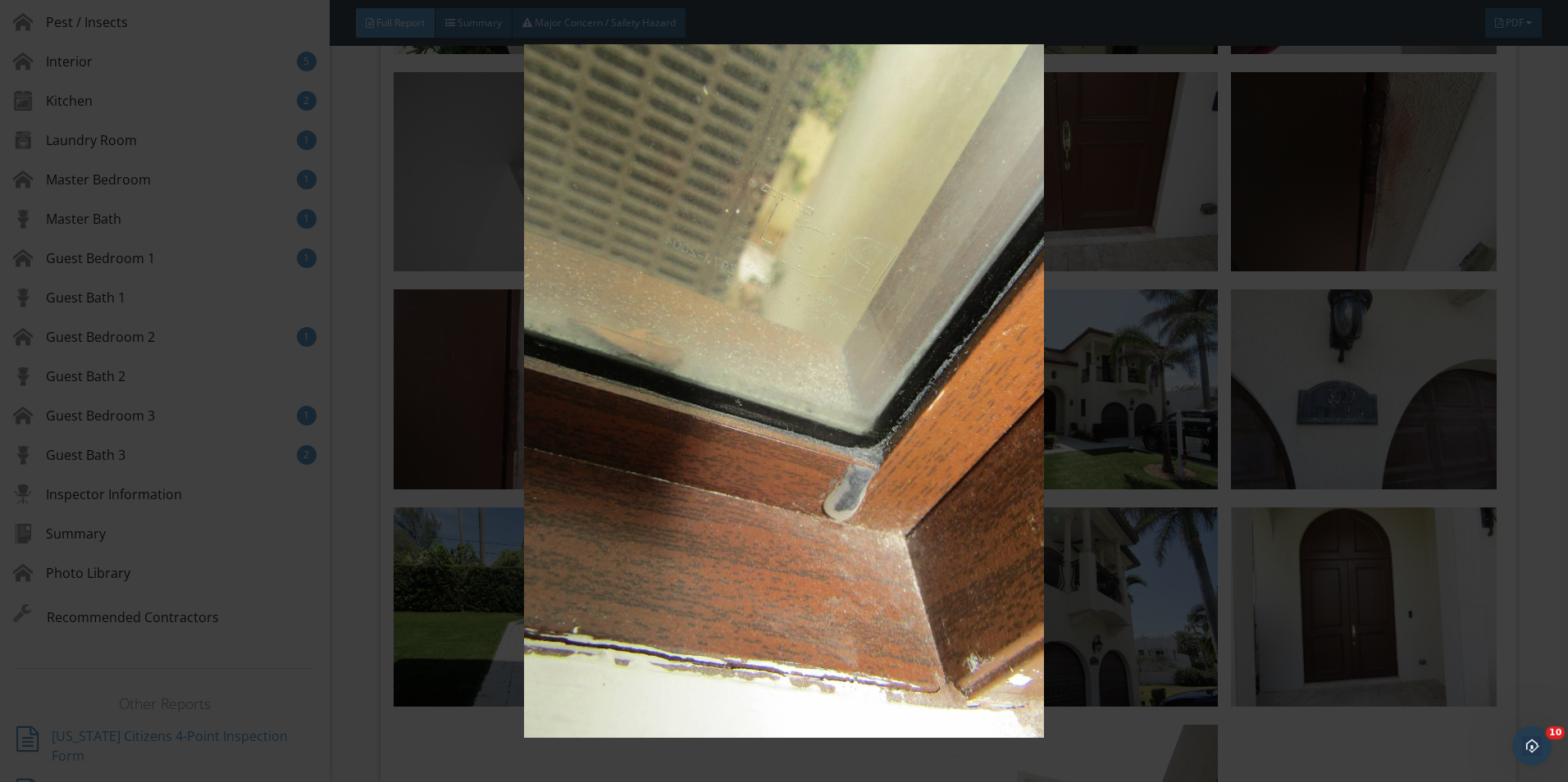
click at [916, 604] on img at bounding box center [784, 391] width 1441 height 693
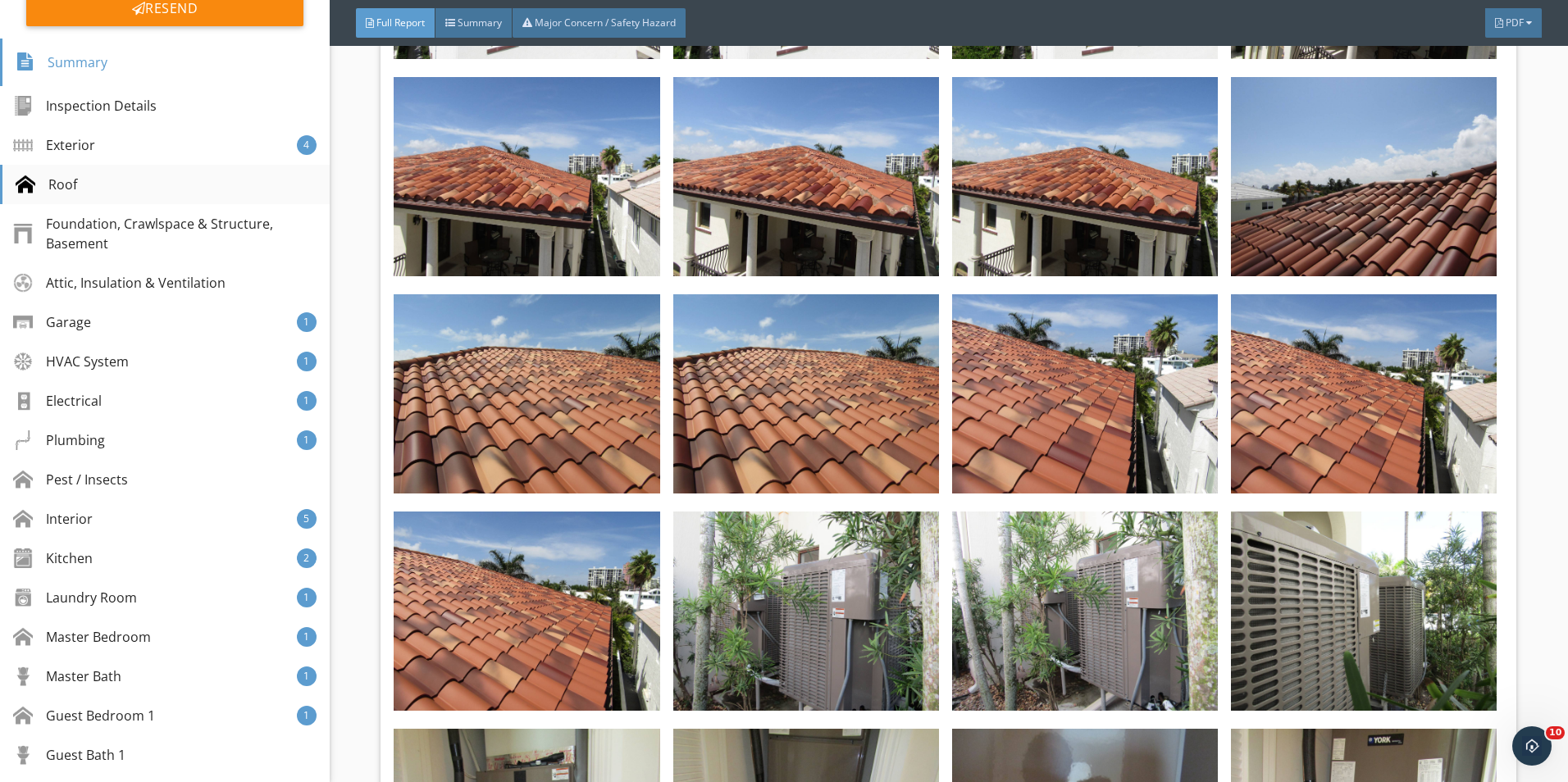
scroll to position [239, 0]
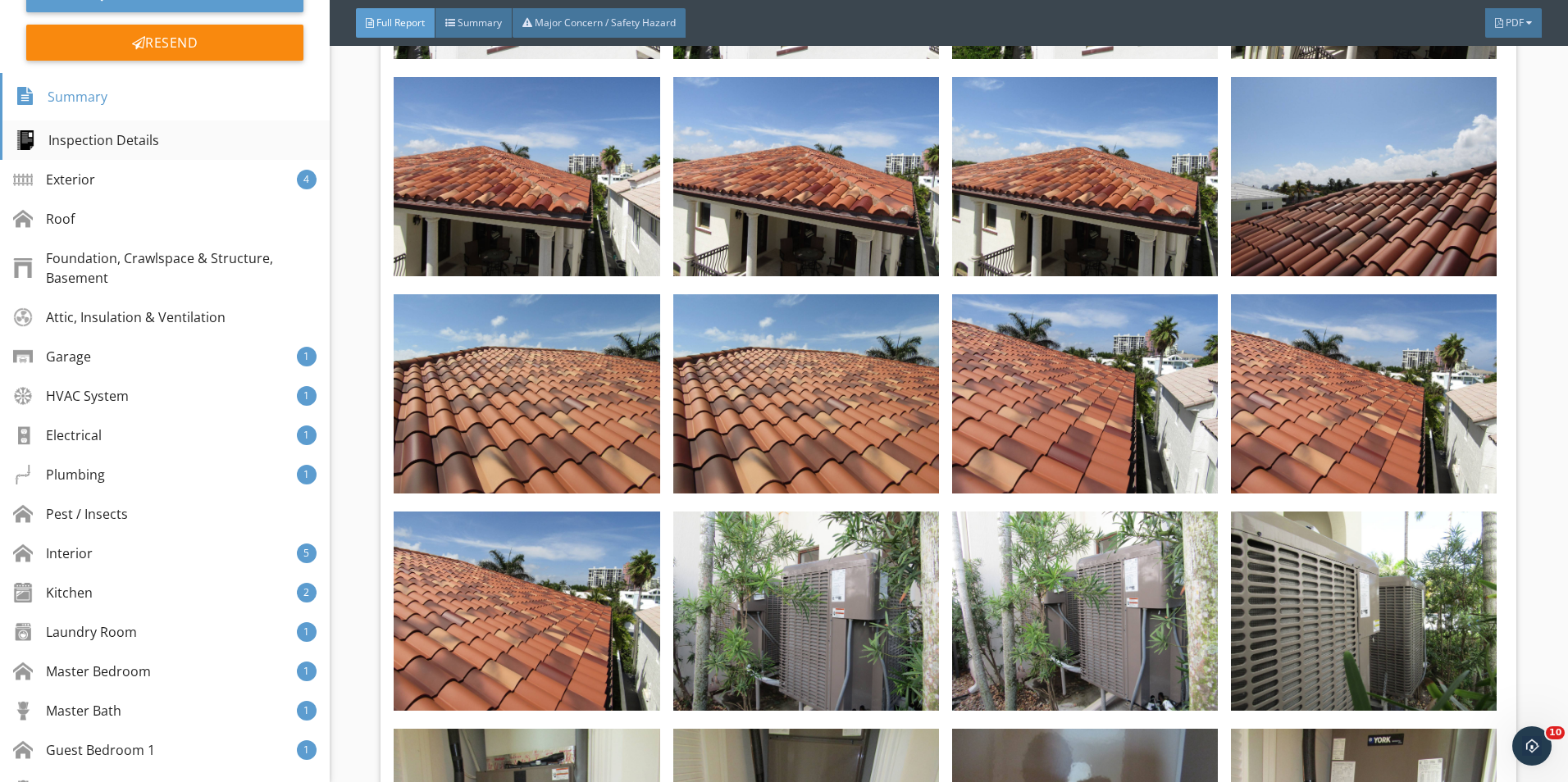
click at [139, 139] on div "Inspection Details" at bounding box center [87, 141] width 143 height 20
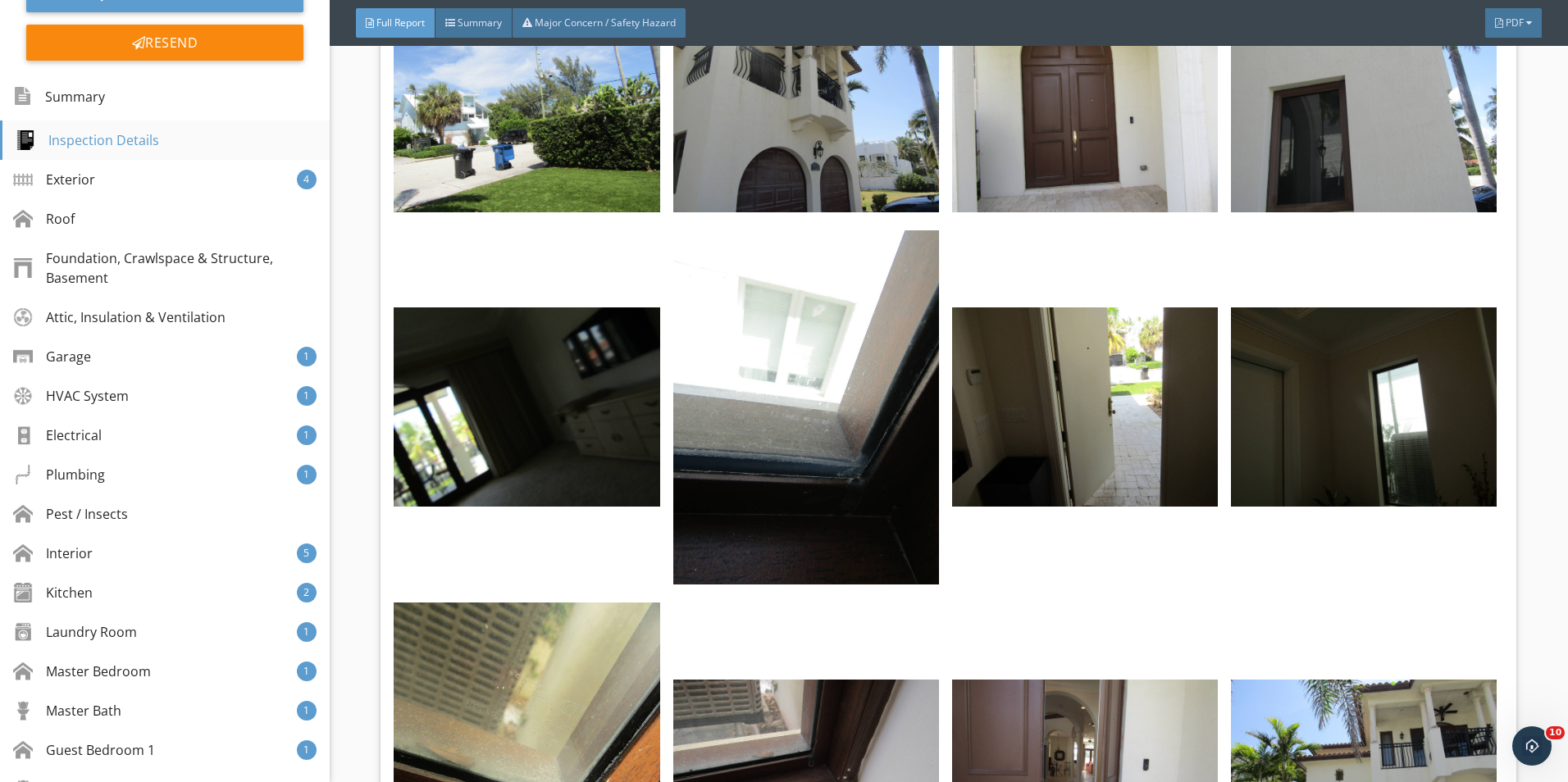
scroll to position [595, 0]
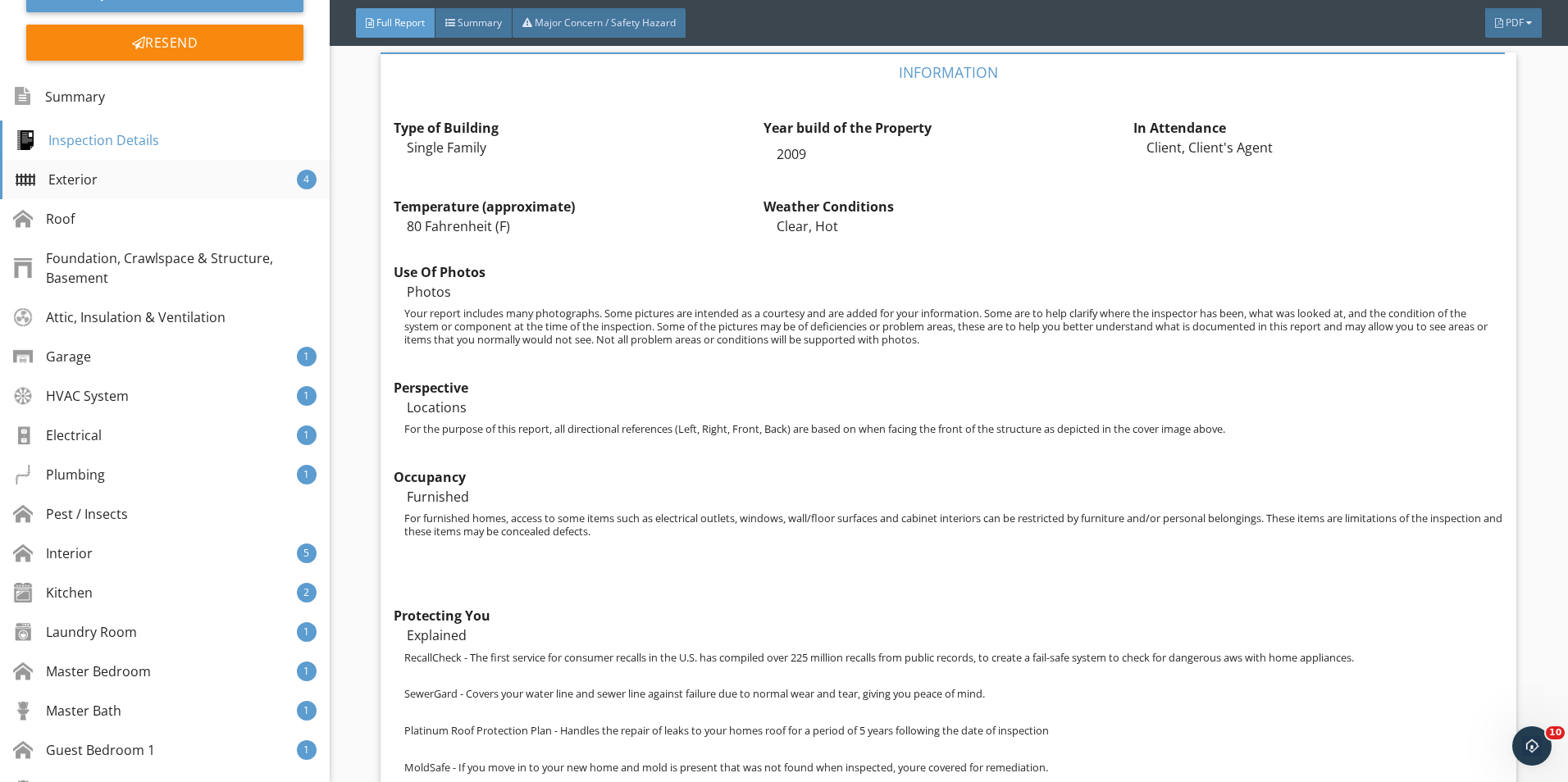
click at [105, 182] on div "Exterior 4" at bounding box center [165, 180] width 329 height 40
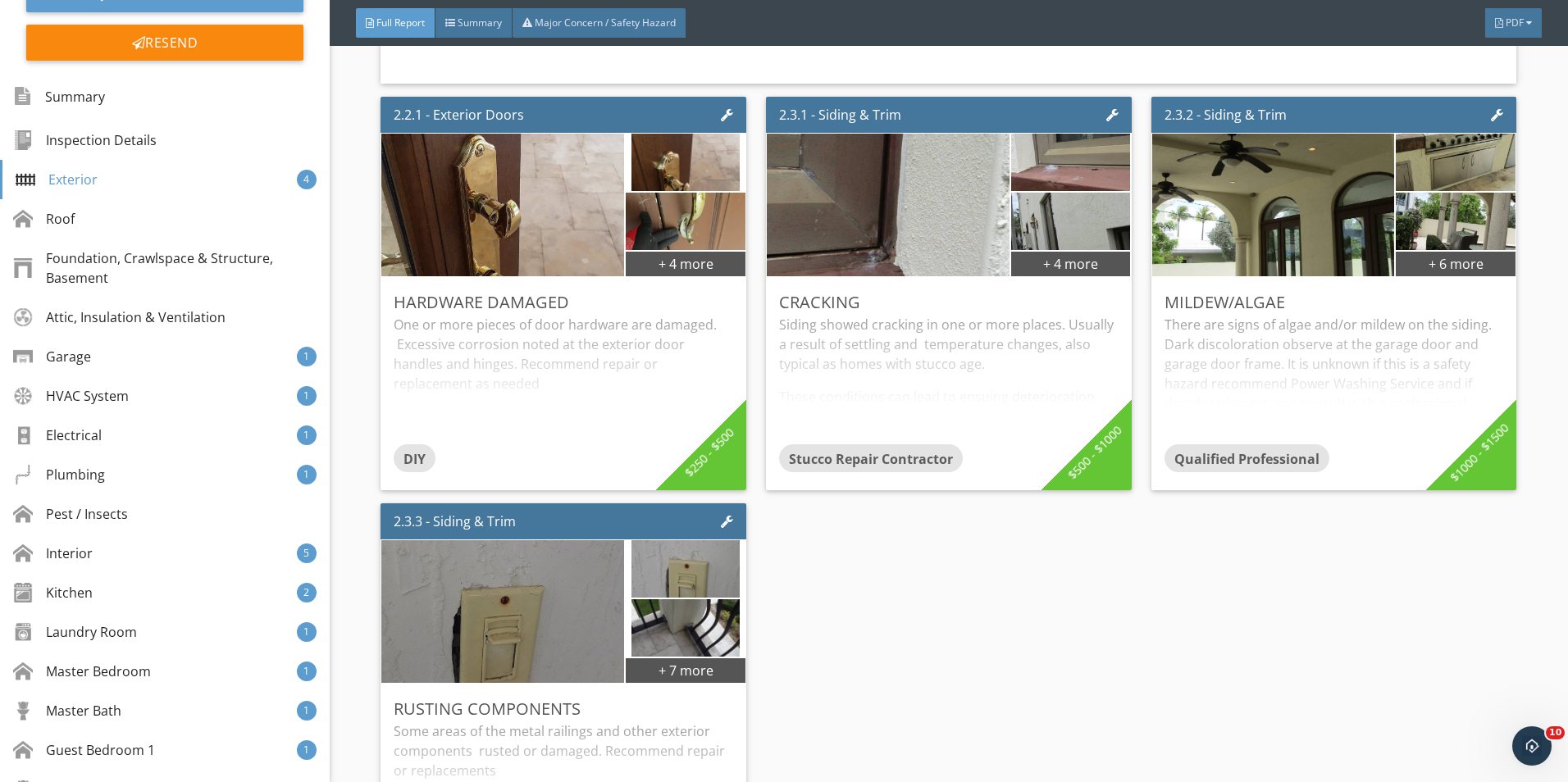
scroll to position [7784, 0]
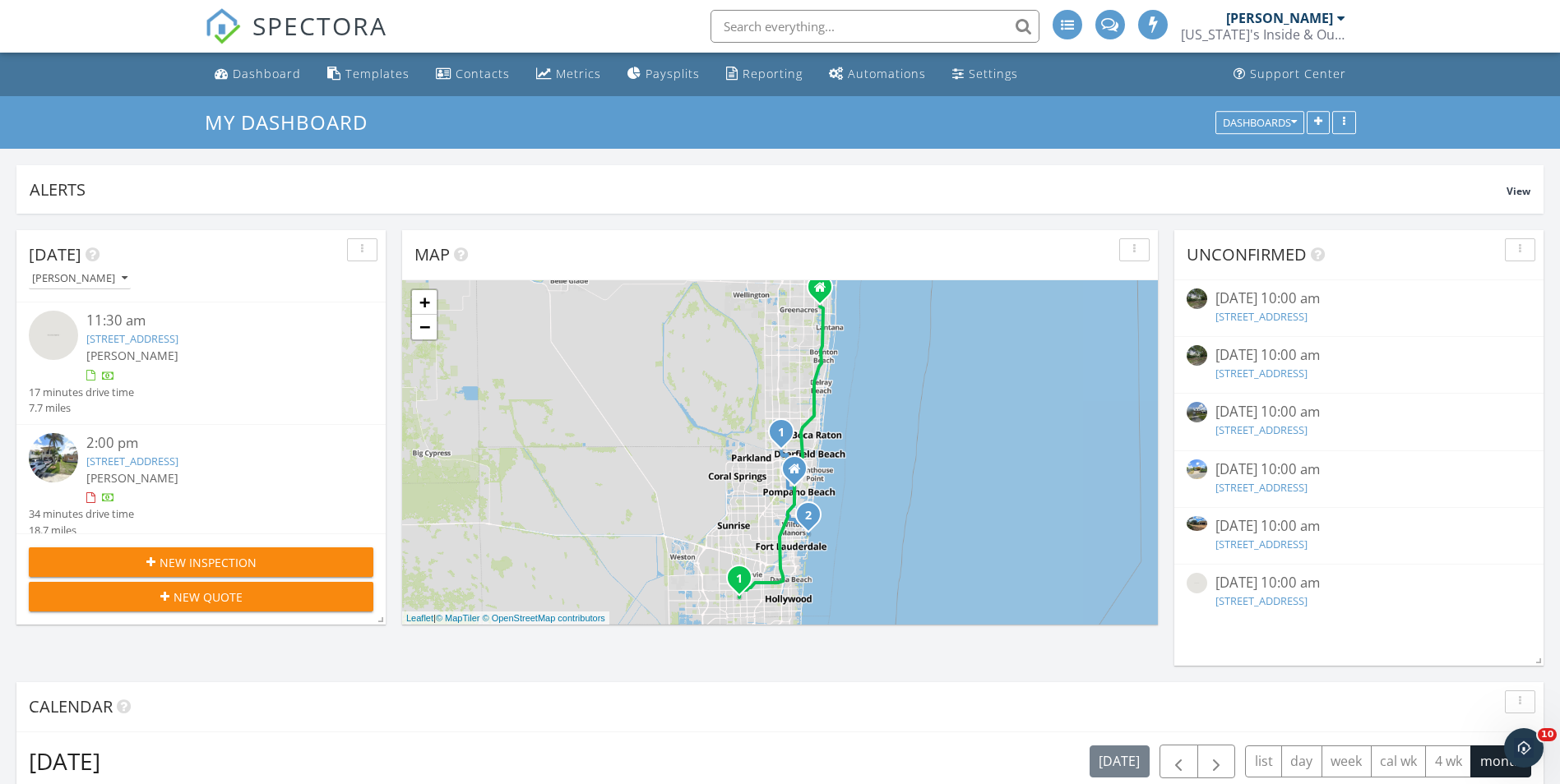
click at [66, 324] on img at bounding box center [53, 335] width 49 height 49
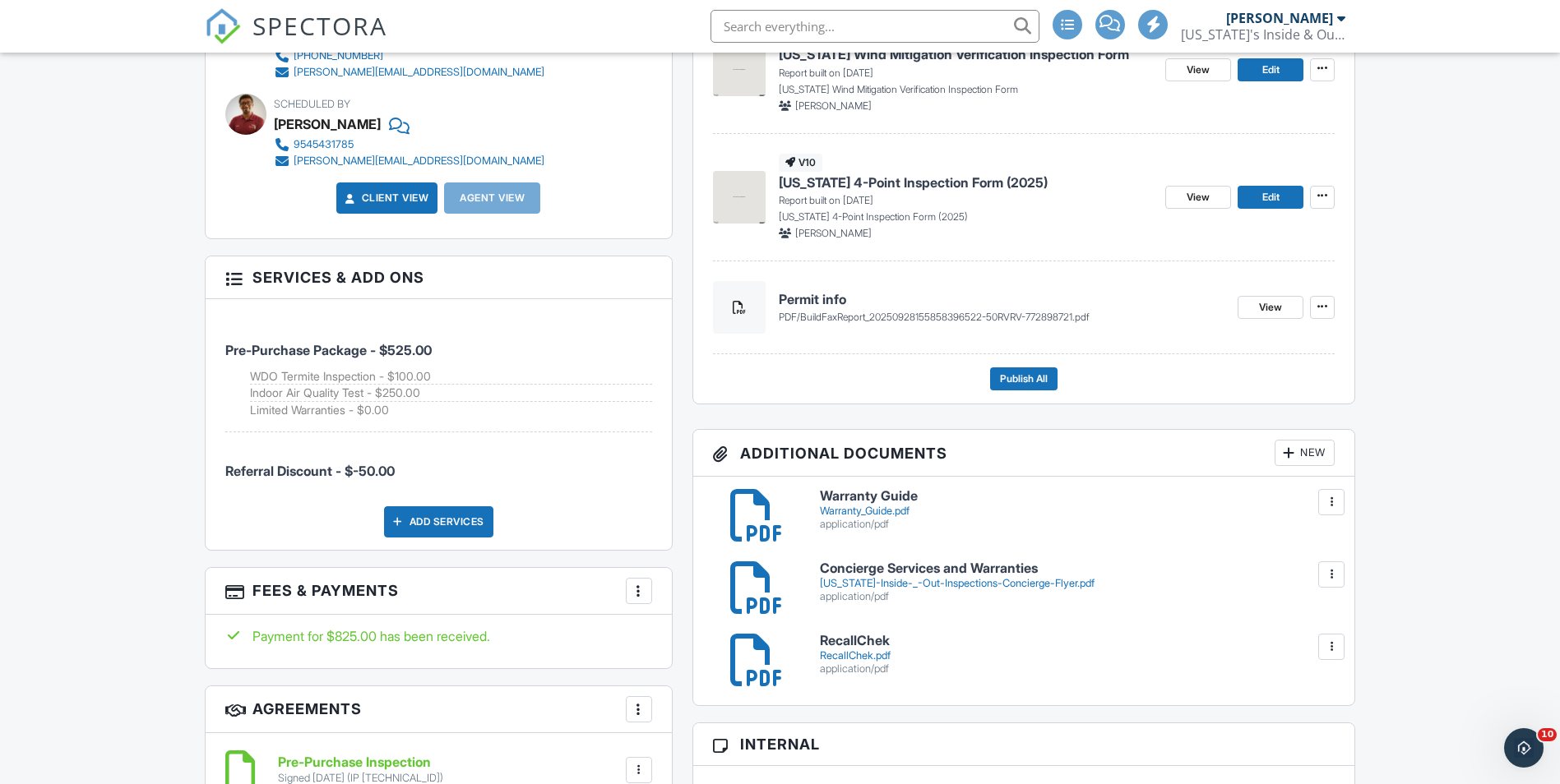
scroll to position [822, 0]
